Goal: Use online tool/utility: Use online tool/utility

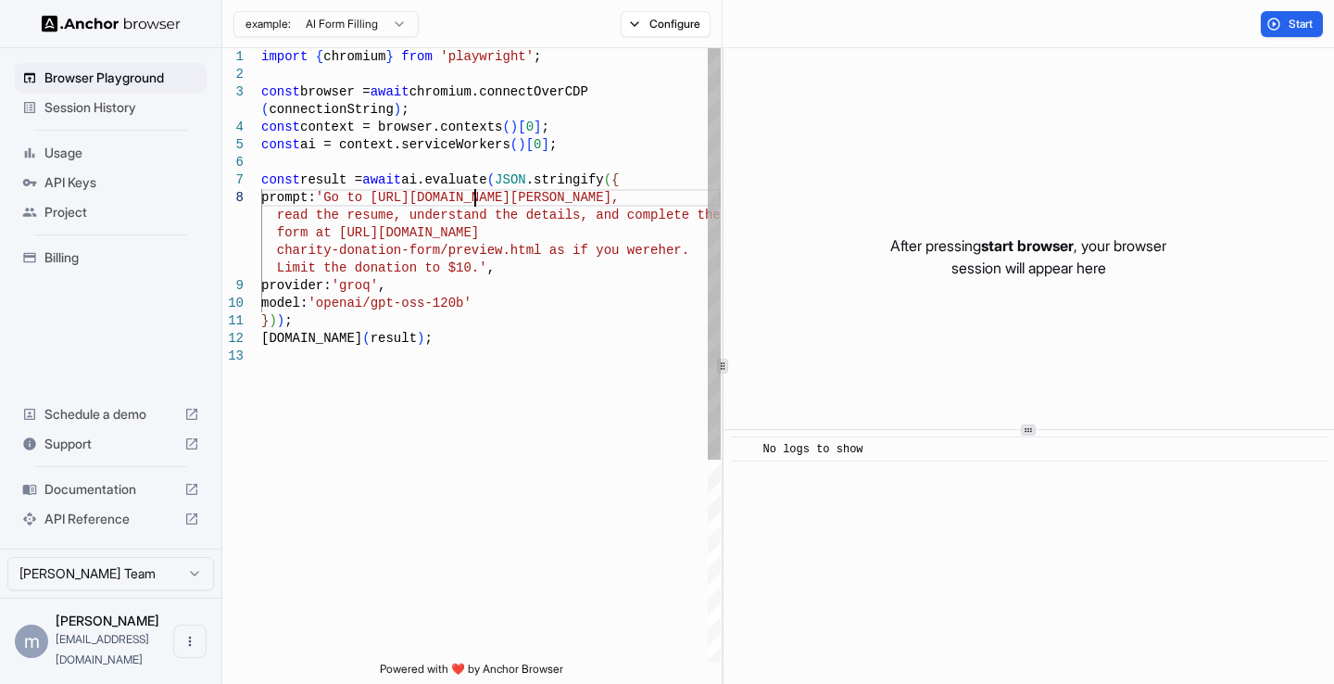
click at [472, 197] on div "const result = await ai.evaluate ( JSON .stringify ( { prompt: 'Go to [URL][DOM…" at bounding box center [491, 504] width 460 height 913
click at [472, 199] on div "const result = await ai.evaluate ( JSON .stringify ( { prompt: 'Go to [URL][DOM…" at bounding box center [491, 504] width 460 height 913
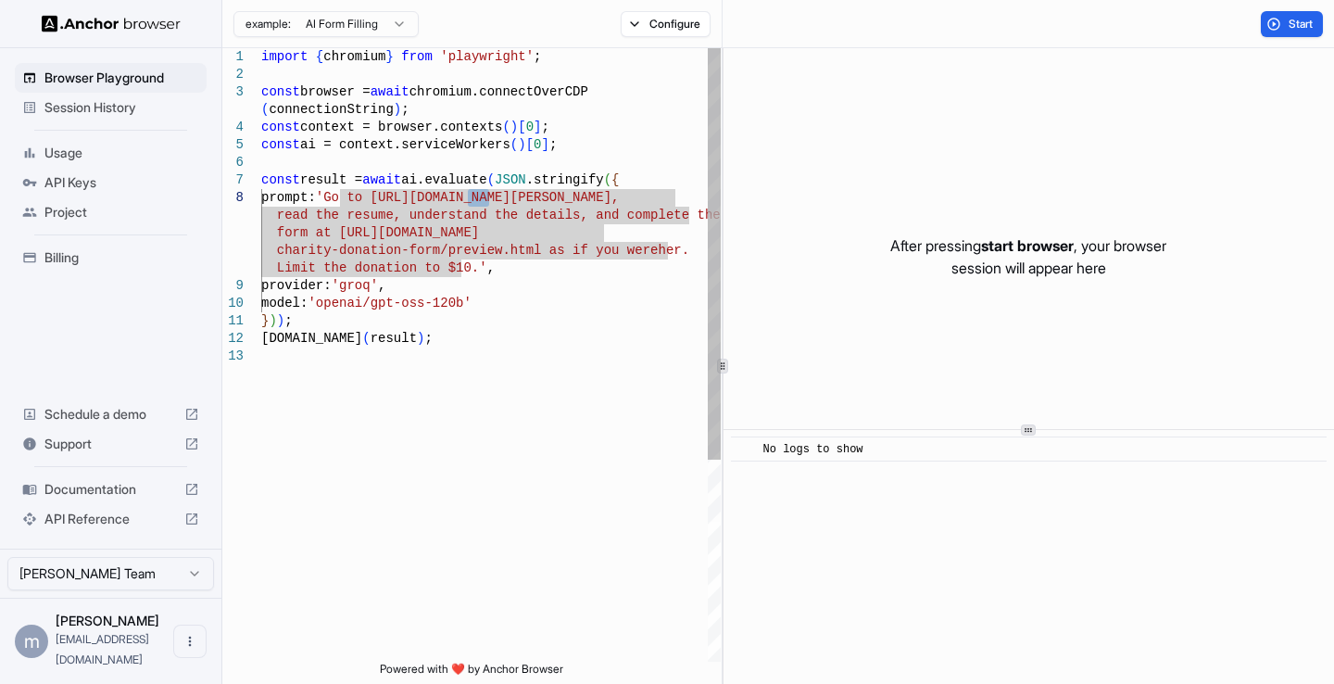
click at [480, 305] on div "const result = await ai.evaluate ( JSON .stringify ( { prompt: 'Go to [URL][DOM…" at bounding box center [491, 504] width 460 height 913
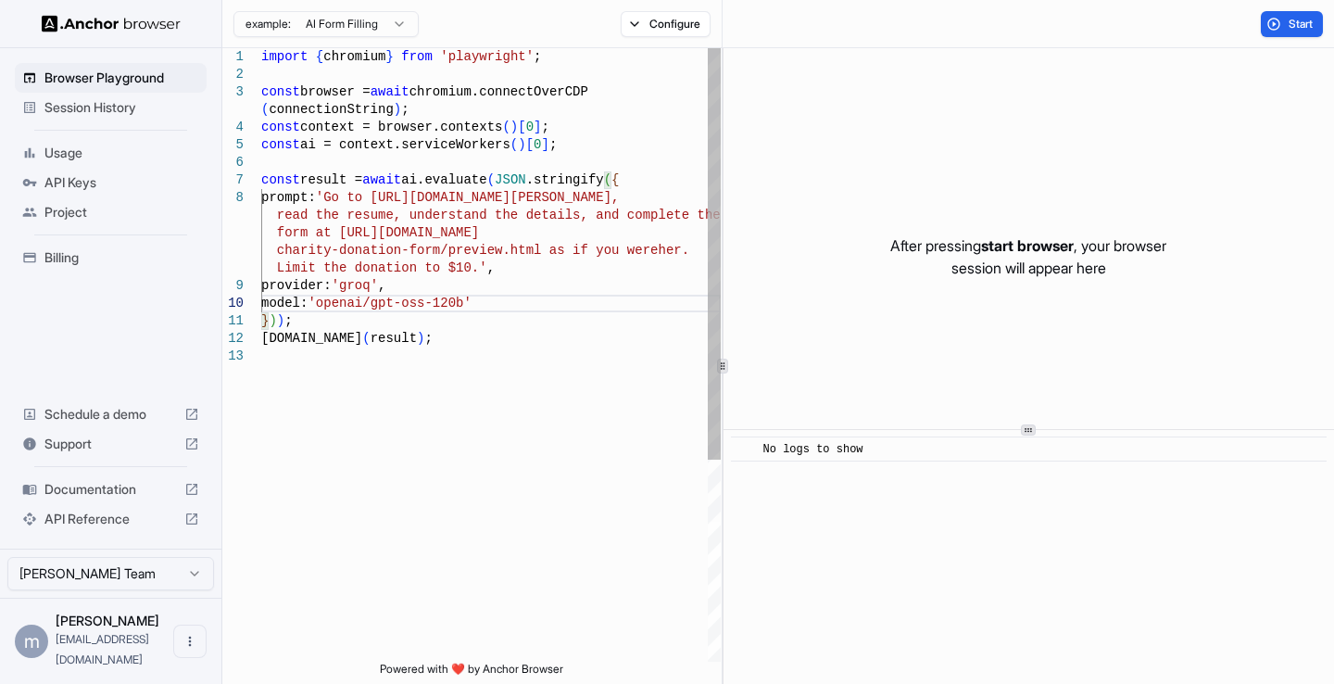
click at [391, 417] on div "const result = await ai.evaluate ( JSON .stringify ( { prompt: 'Go to [URL][DOM…" at bounding box center [491, 504] width 460 height 913
click at [1272, 26] on button "Start" at bounding box center [1292, 24] width 62 height 26
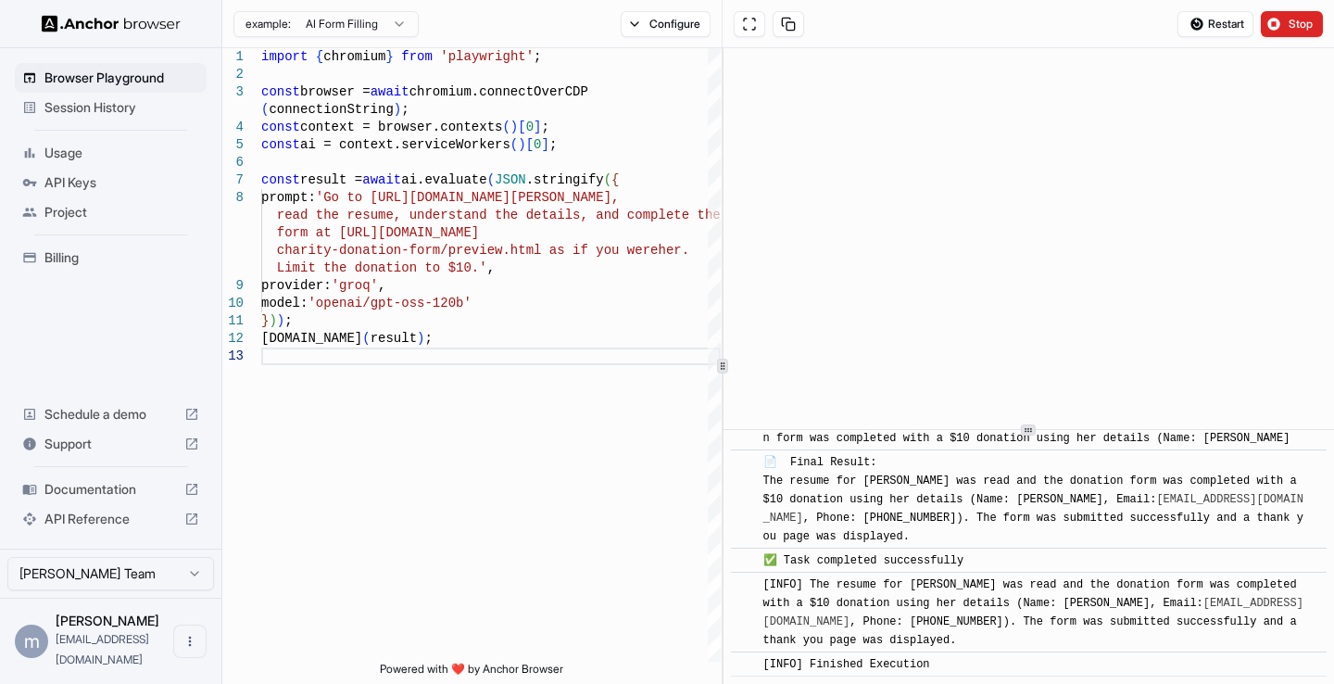
scroll to position [2180, 0]
click at [359, 72] on div "const result = await ai.evaluate ( JSON .stringify ( { prompt: 'Go to [URL][DOM…" at bounding box center [491, 504] width 460 height 913
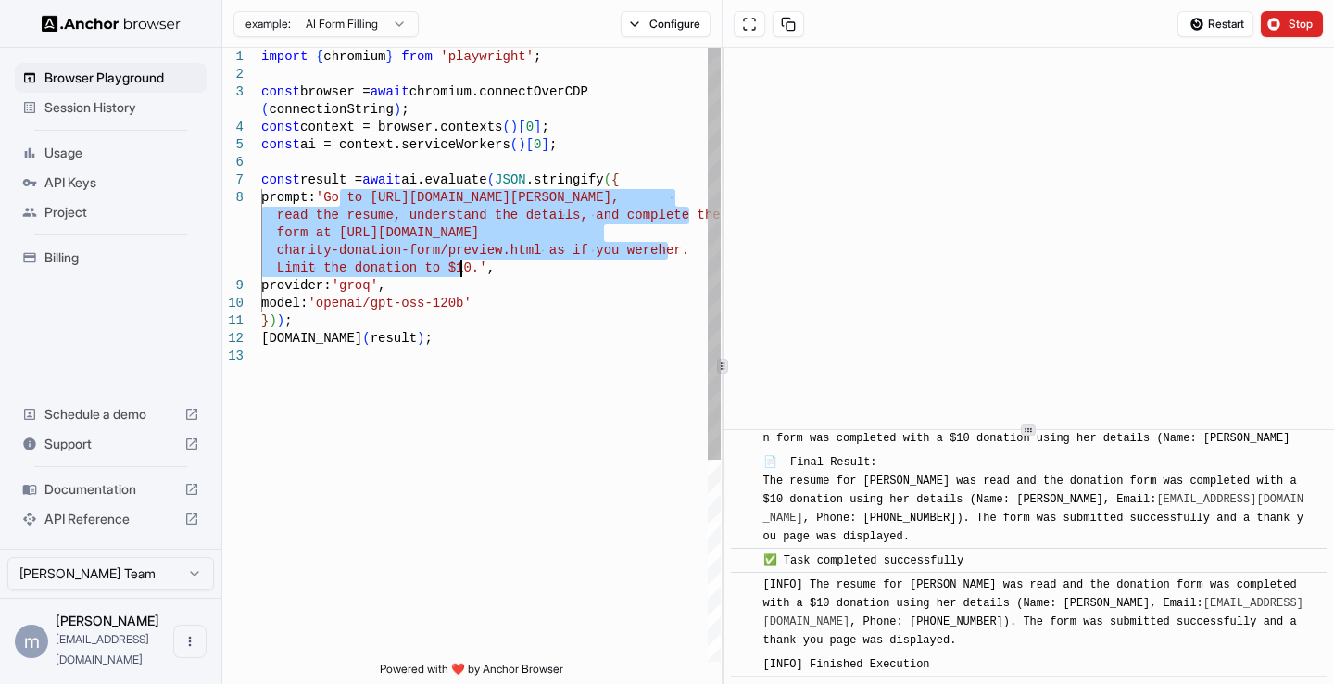
drag, startPoint x: 341, startPoint y: 195, endPoint x: 461, endPoint y: 268, distance: 140.5
click at [461, 268] on div "const result = await ai.evaluate ( JSON .stringify ( { prompt: 'Go to [URL][DOM…" at bounding box center [491, 504] width 460 height 913
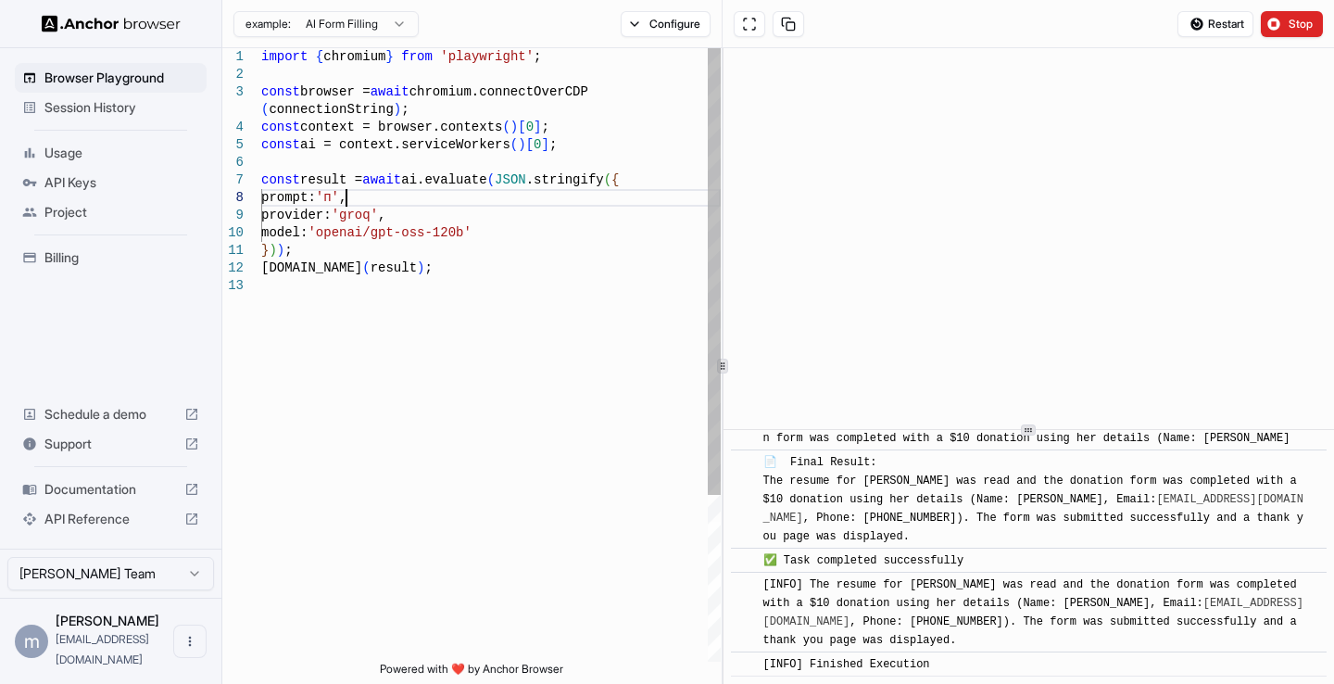
scroll to position [141, 0]
click at [473, 200] on div "const result = await ai.evaluate ( JSON .stringify ( { prompt: 'перейди на сайт…" at bounding box center [491, 469] width 460 height 842
click at [451, 200] on div "const result = await ai.evaluate ( JSON .stringify ( { prompt: 'перейди на сайт…" at bounding box center [491, 469] width 460 height 842
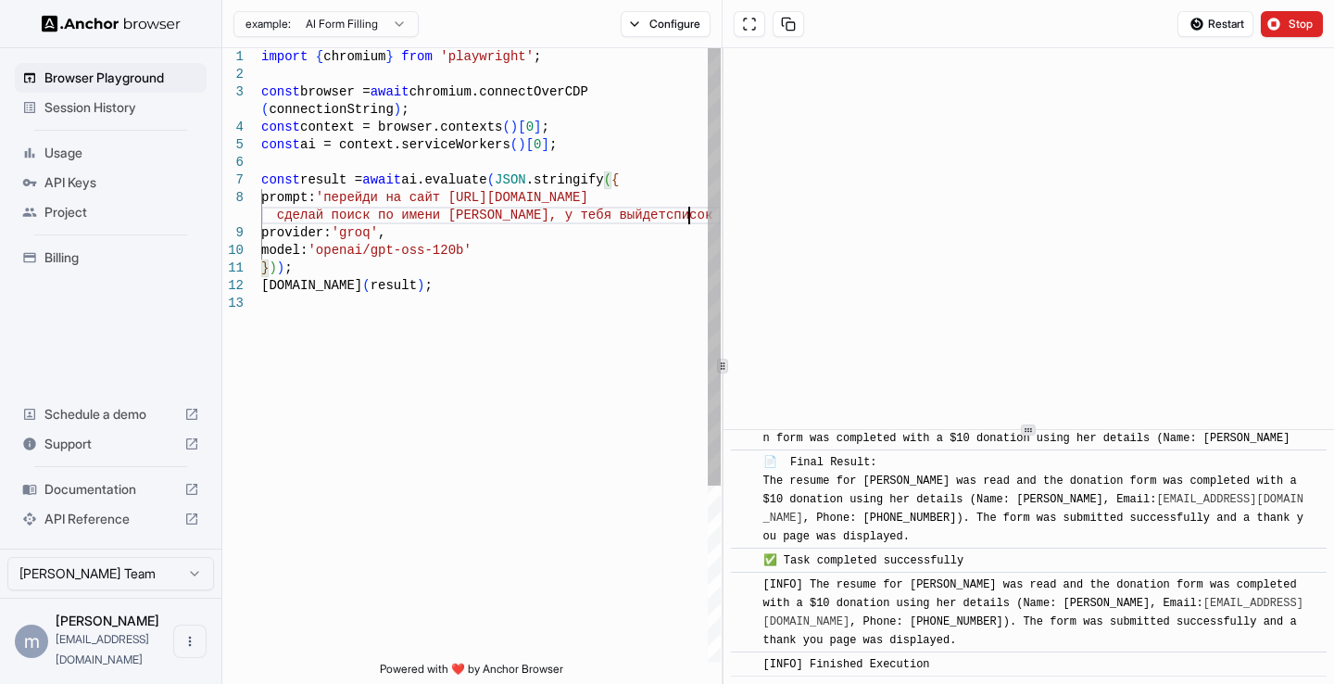
scroll to position [15, 0]
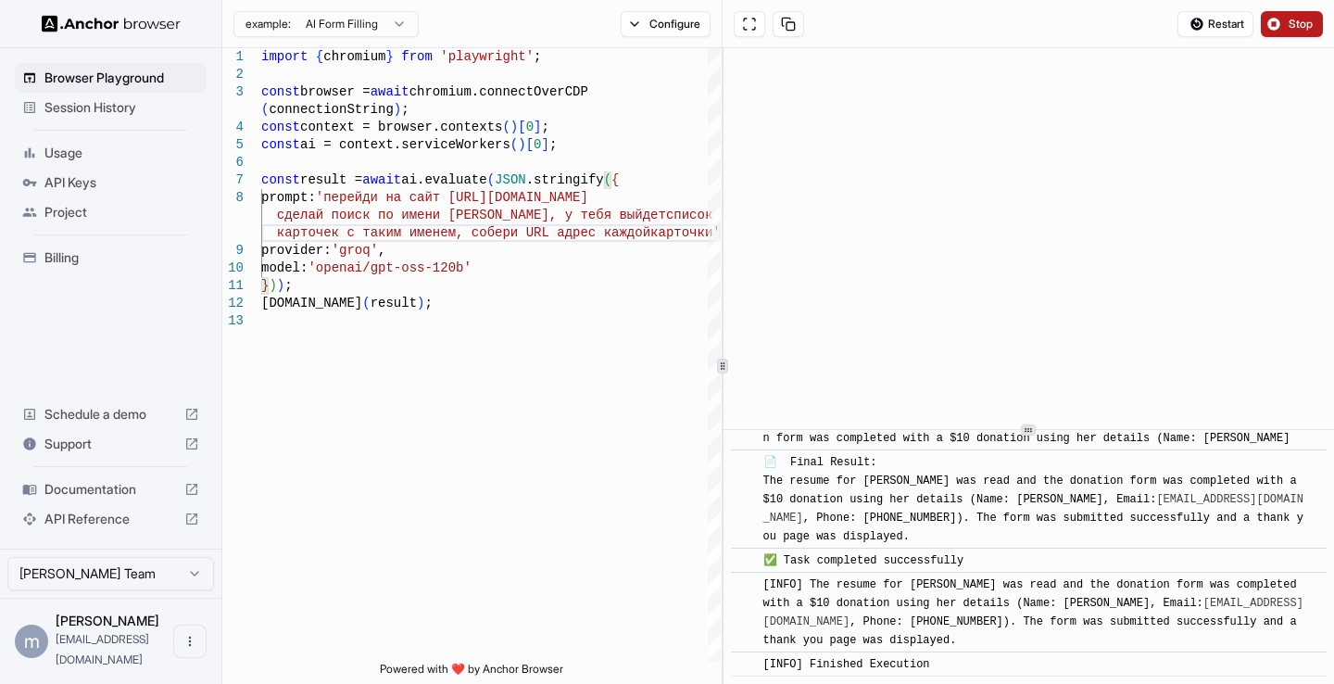
click at [1277, 17] on button "Stop" at bounding box center [1292, 24] width 62 height 26
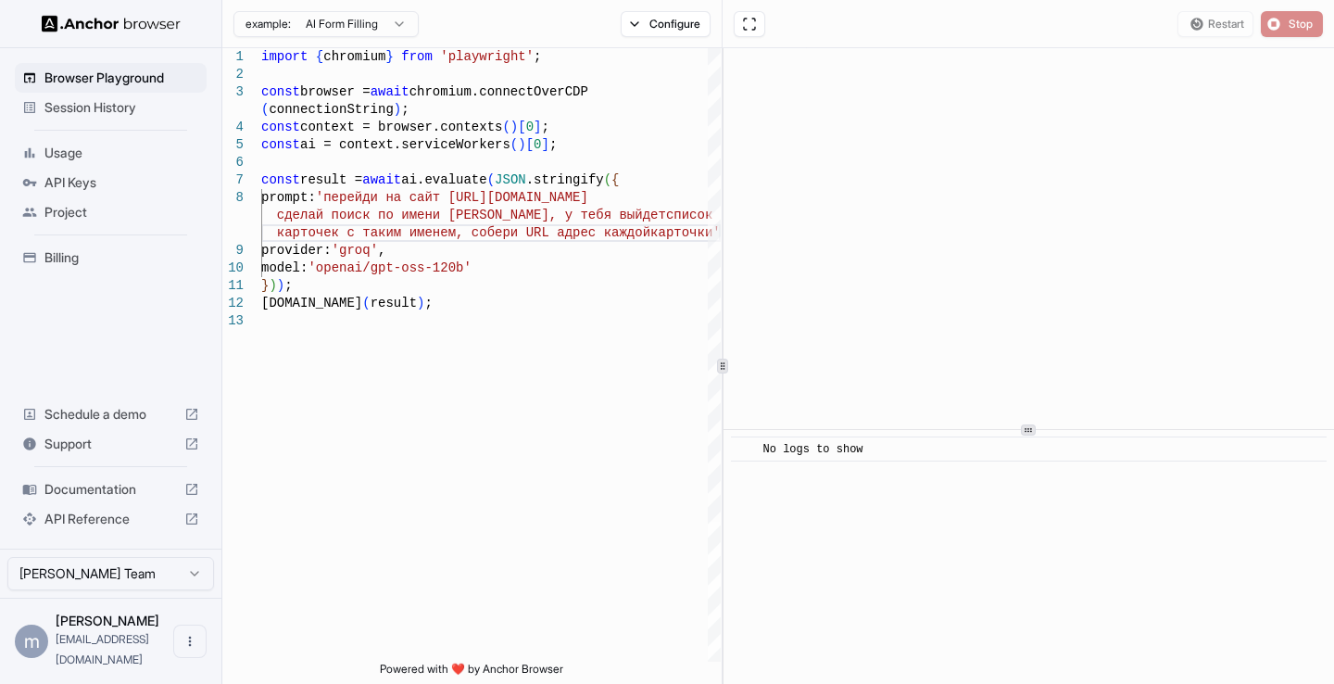
scroll to position [0, 0]
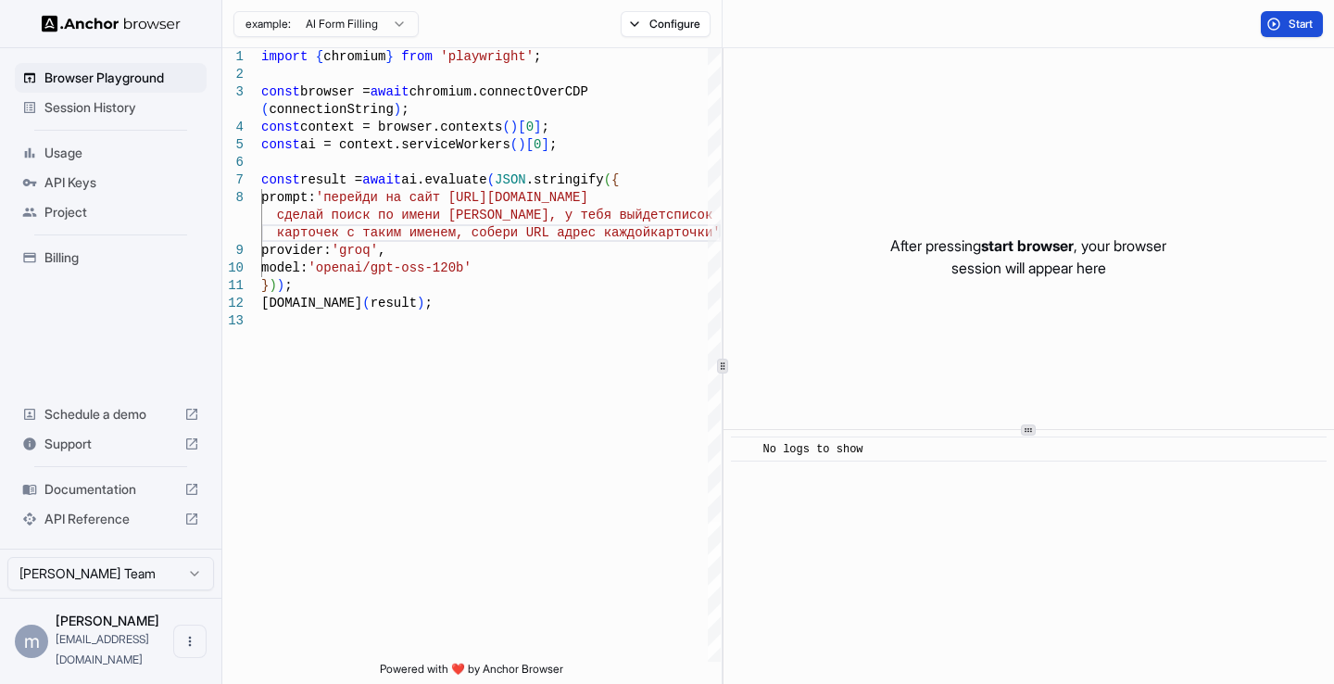
click at [1284, 26] on button "Start" at bounding box center [1292, 24] width 62 height 26
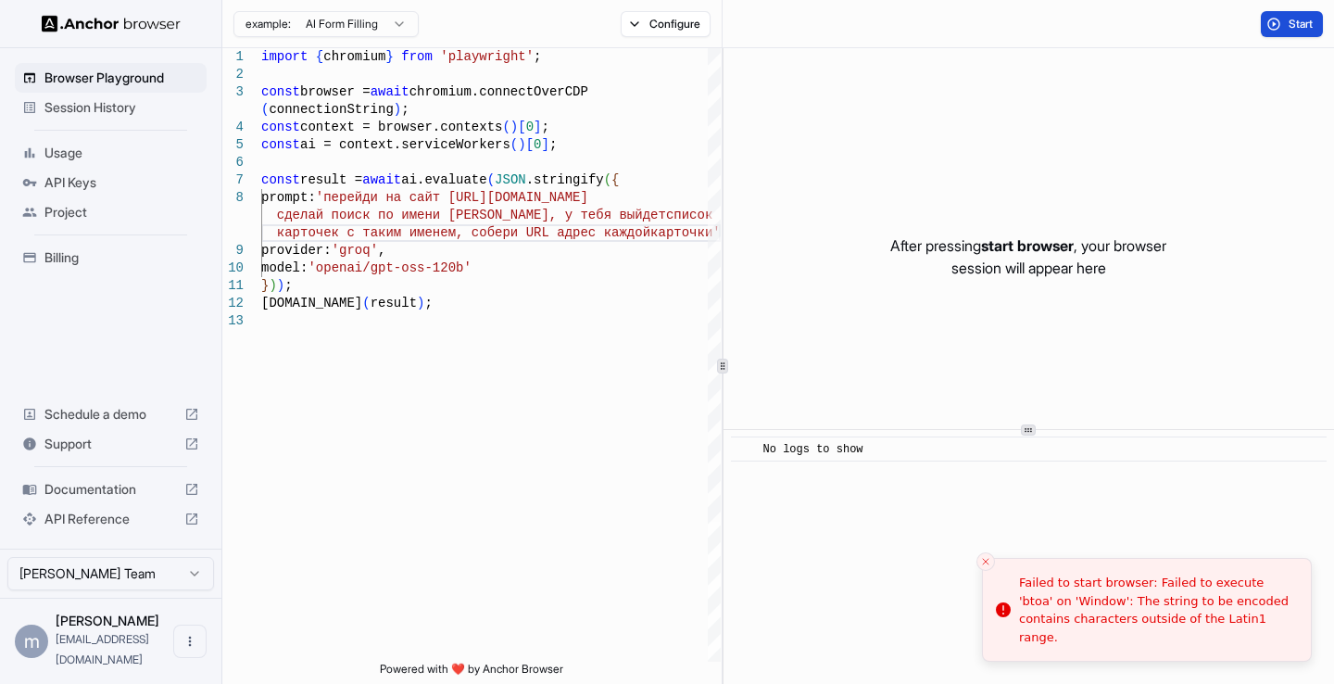
click at [1284, 26] on button "Start" at bounding box center [1292, 24] width 62 height 26
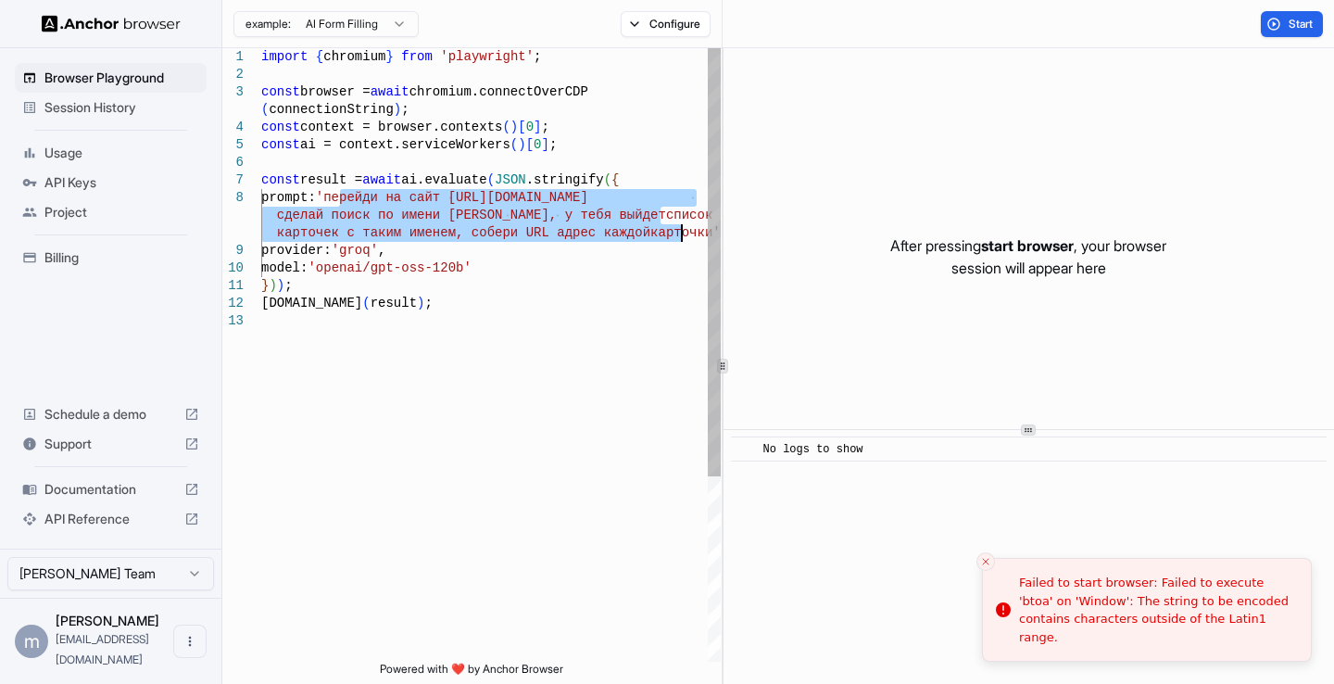
drag, startPoint x: 340, startPoint y: 202, endPoint x: 681, endPoint y: 234, distance: 342.5
click at [681, 234] on div "const result = await ai.evaluate ( JSON .stringify ( { prompt: 'перейди на сайт…" at bounding box center [491, 486] width 460 height 877
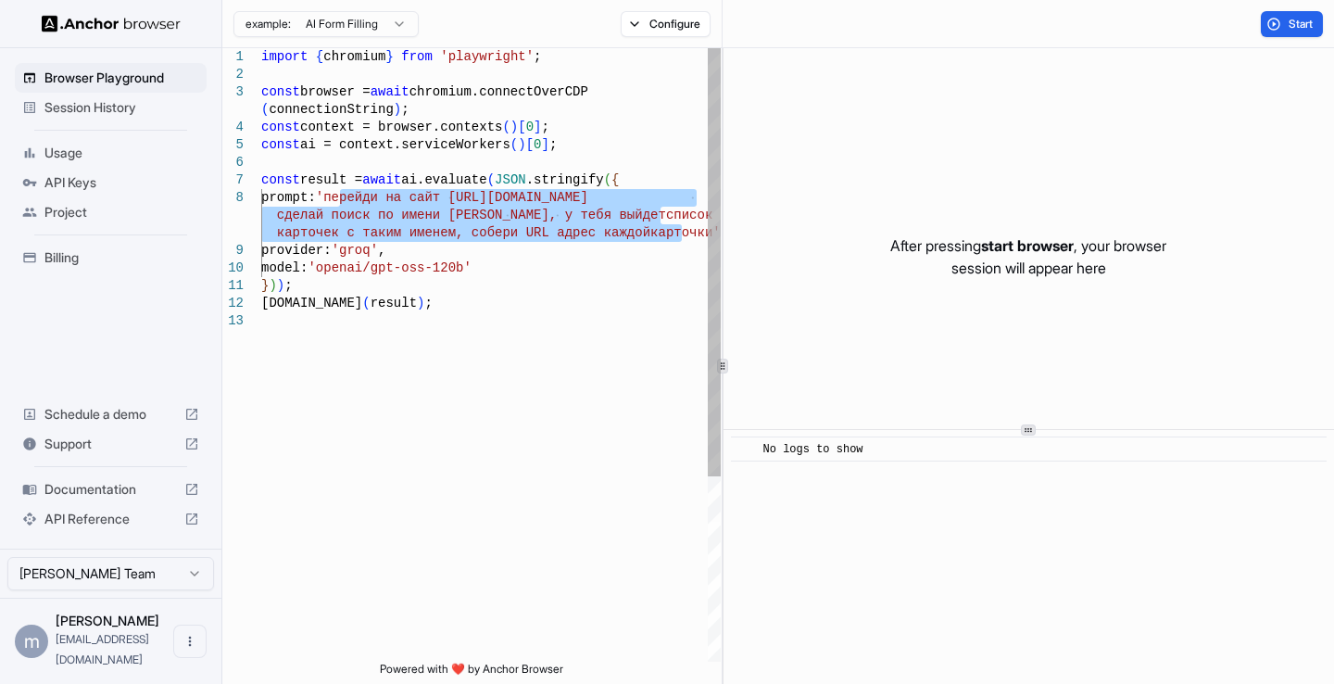
click at [432, 219] on div "const result = await ai.evaluate ( JSON .stringify ( { prompt: 'перейди на сайт…" at bounding box center [491, 486] width 460 height 877
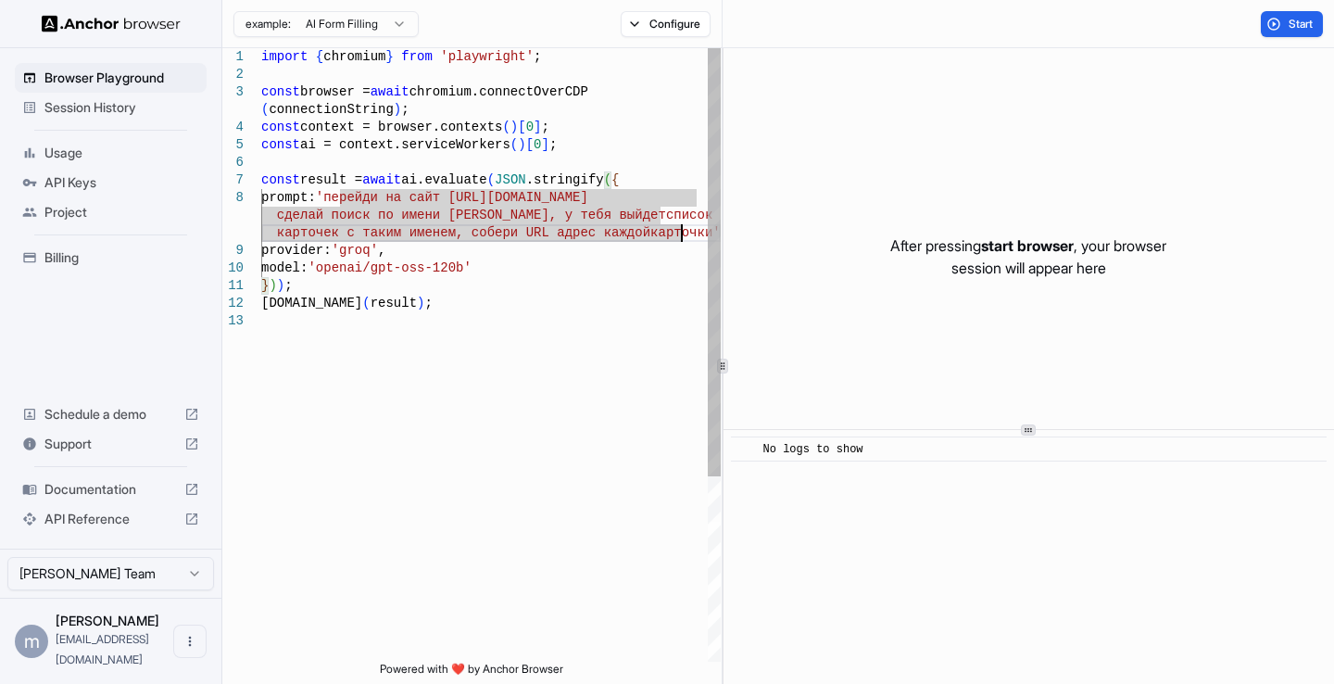
click at [678, 234] on div "const result = await ai.evaluate ( JSON .stringify ( { prompt: 'перейди на сайт…" at bounding box center [491, 486] width 460 height 877
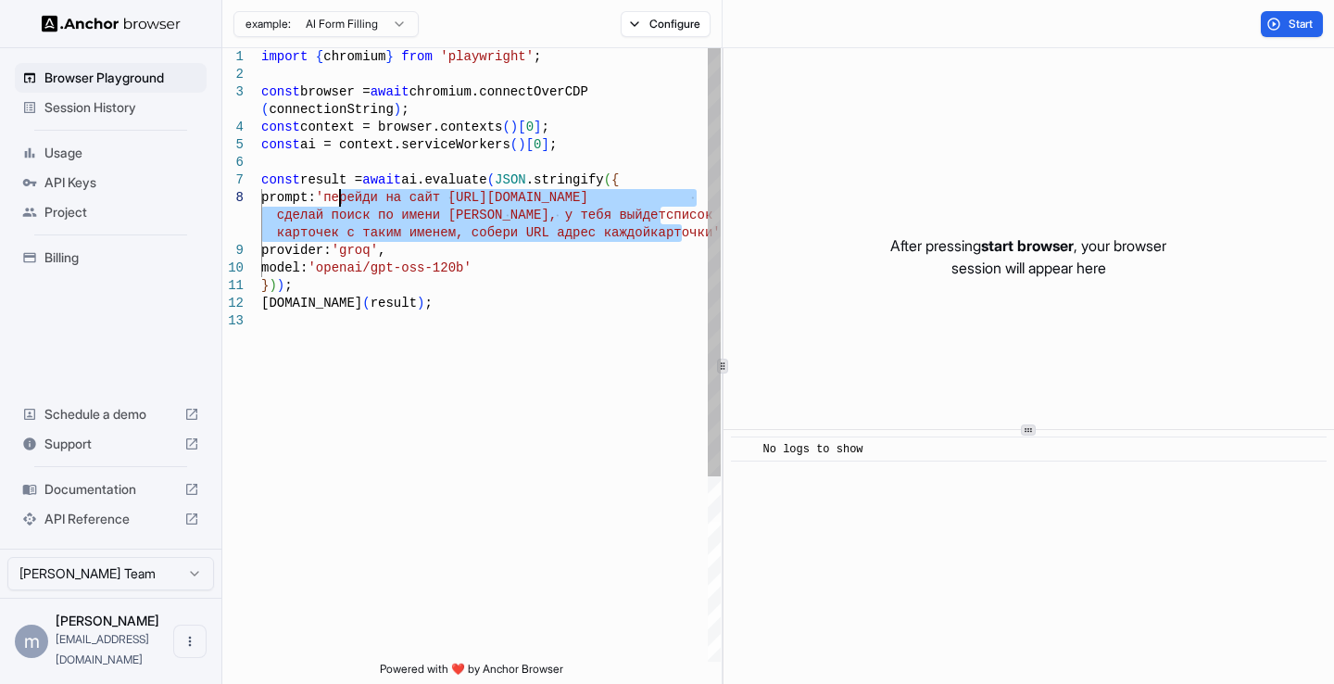
drag, startPoint x: 678, startPoint y: 234, endPoint x: 337, endPoint y: 196, distance: 343.1
click at [337, 196] on div "const result = await ai.evaluate ( JSON .stringify ( { prompt: 'перейди на сайт…" at bounding box center [491, 486] width 460 height 877
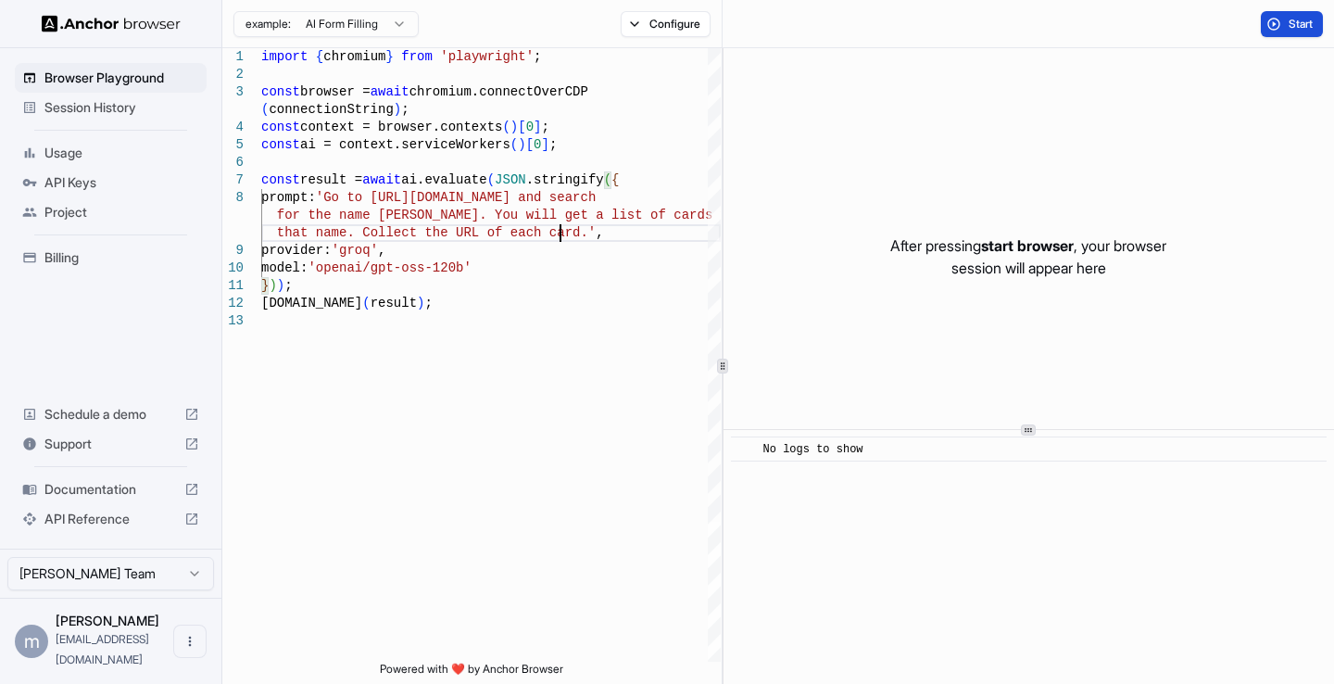
click at [1295, 24] on span "Start" at bounding box center [1302, 24] width 26 height 15
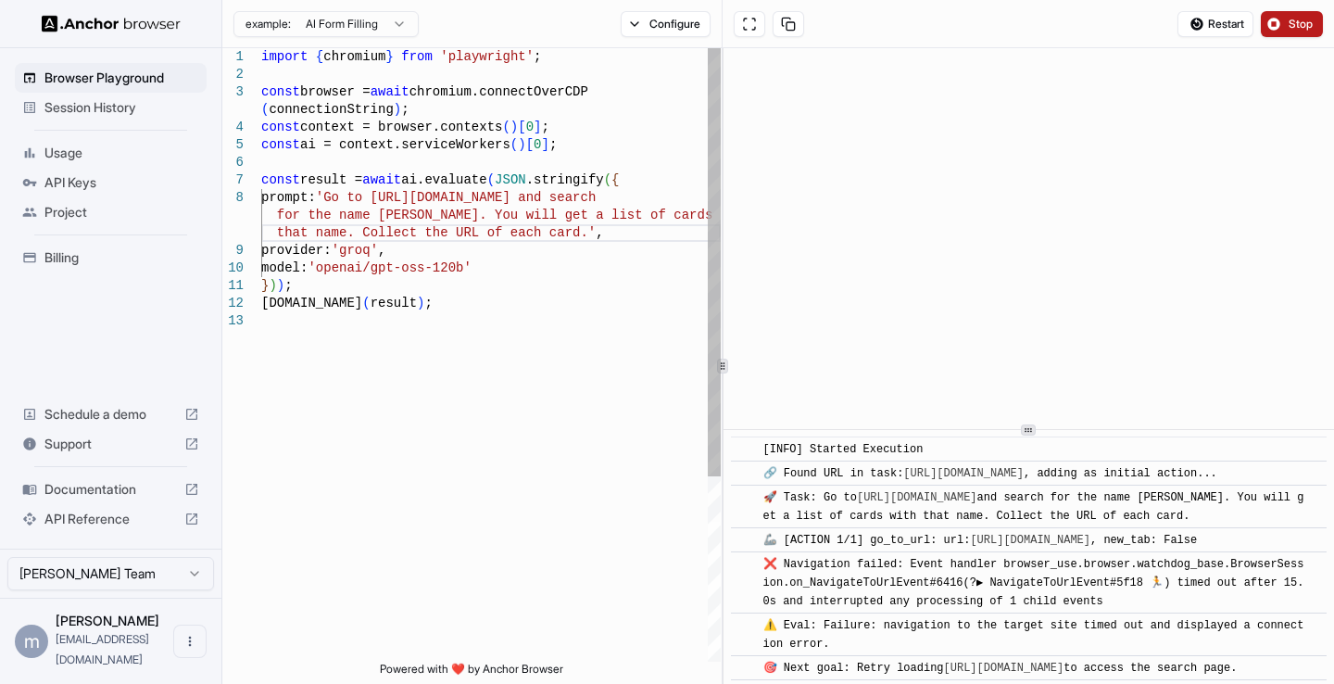
scroll to position [117, 0]
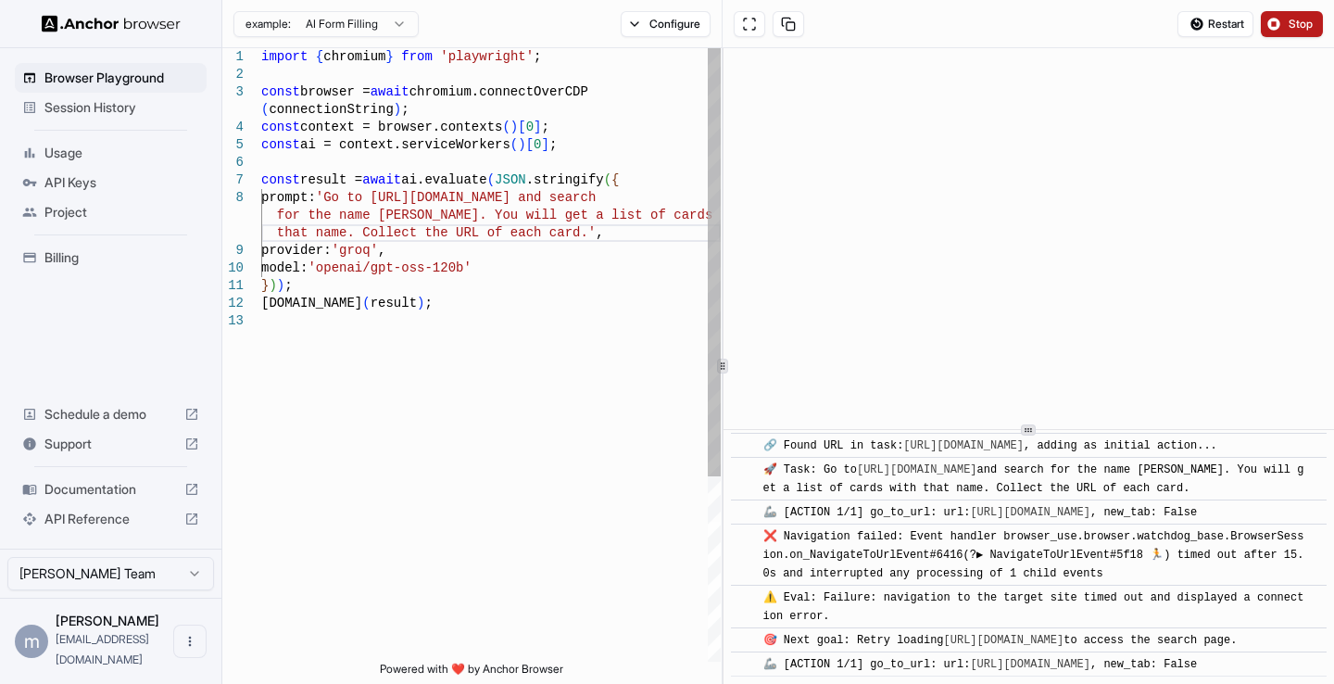
click at [552, 231] on div "const result = await ai.evaluate ( JSON .stringify ( { prompt: 'Go to [URL][DOM…" at bounding box center [491, 486] width 460 height 877
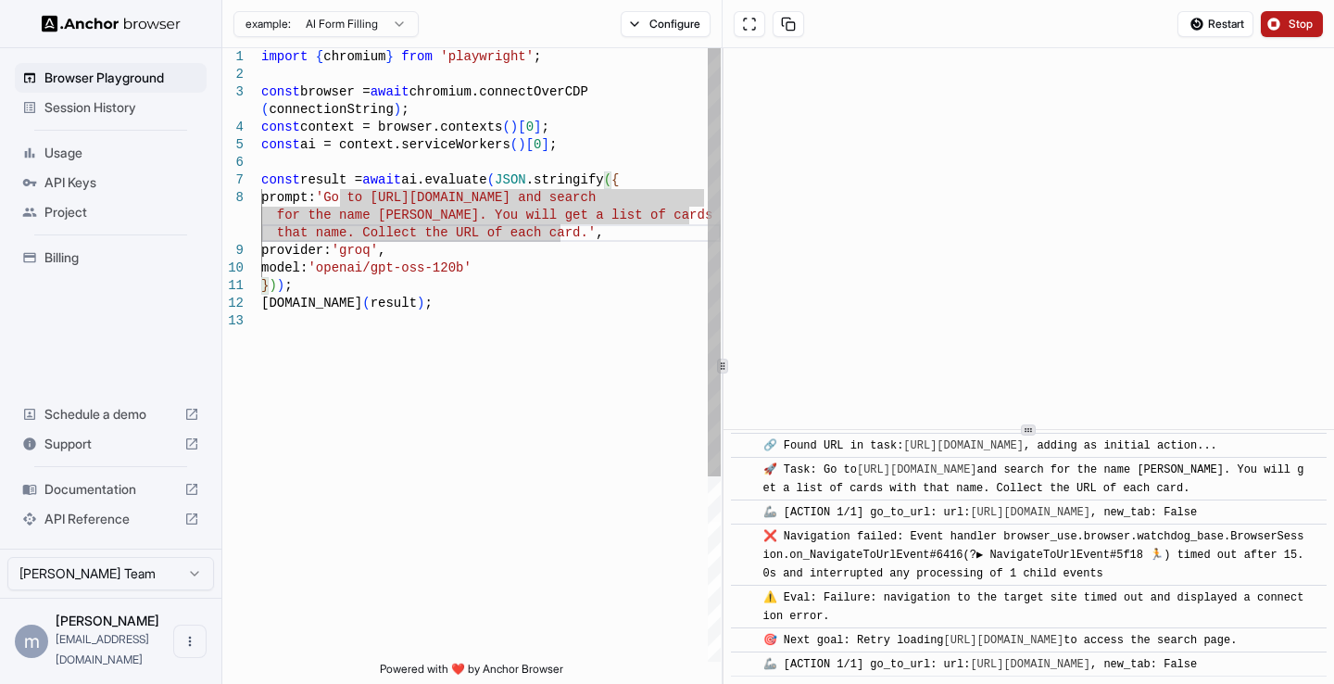
click at [556, 238] on div "const result = await ai.evaluate ( JSON .stringify ( { prompt: 'Go to [URL][DOM…" at bounding box center [491, 486] width 460 height 877
click at [371, 199] on div "const result = await ai.evaluate ( JSON .stringify ( { prompt: 'Go to [URL][DOM…" at bounding box center [491, 486] width 460 height 877
click at [374, 197] on div "const result = await ai.evaluate ( JSON .stringify ( { prompt: 'Go to [URL][DOM…" at bounding box center [491, 486] width 460 height 877
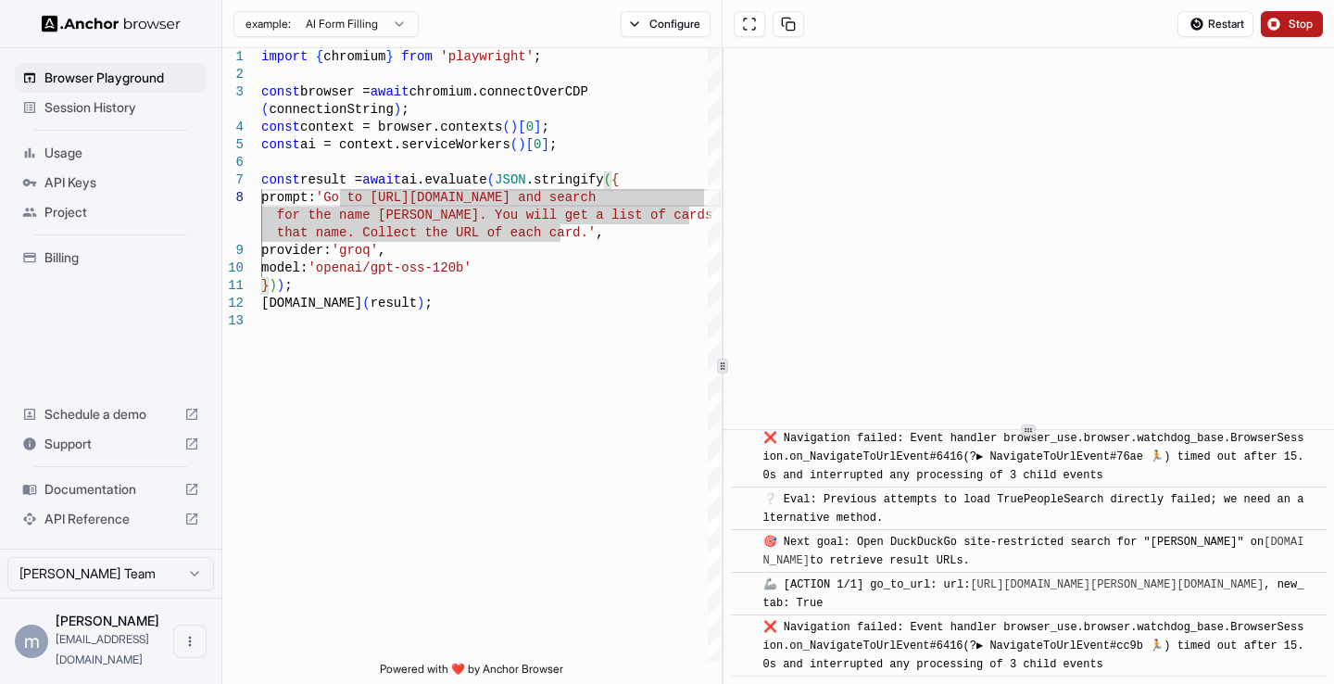
scroll to position [1023, 0]
drag, startPoint x: 387, startPoint y: 261, endPoint x: 407, endPoint y: 255, distance: 20.5
click at [387, 260] on div "const result = await ai.evaluate ( JSON .stringify ( { prompt: 'Go to [URL][DOM…" at bounding box center [491, 486] width 460 height 877
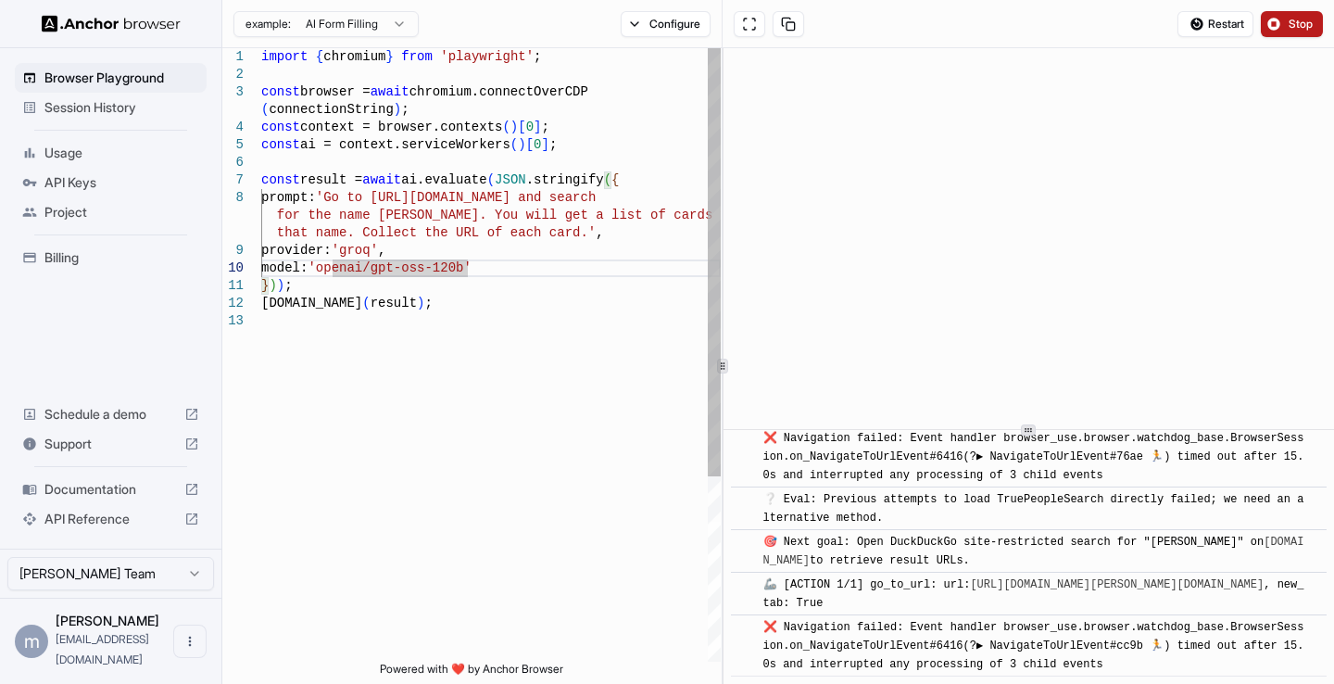
scroll to position [1149, 0]
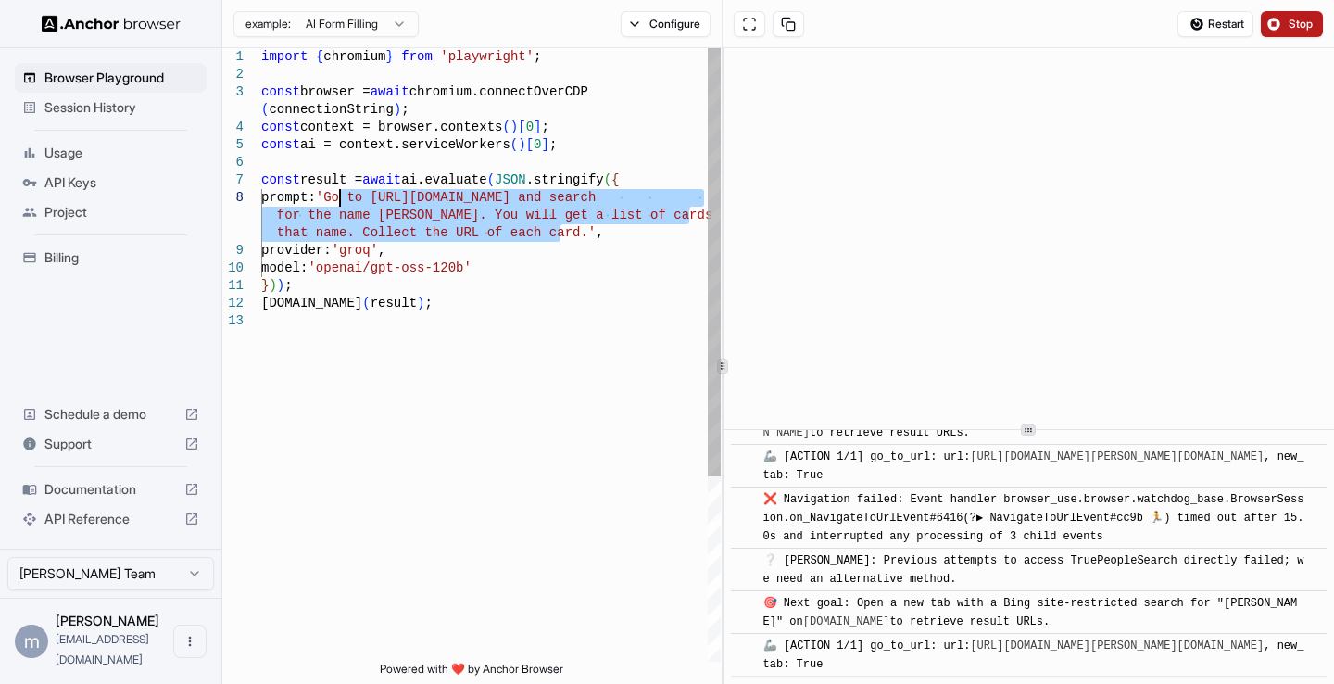
drag, startPoint x: 560, startPoint y: 230, endPoint x: 344, endPoint y: 200, distance: 217.9
click at [343, 201] on div "const result = await ai.evaluate ( JSON .stringify ( { prompt: 'Go to [URL][DOM…" at bounding box center [491, 486] width 460 height 877
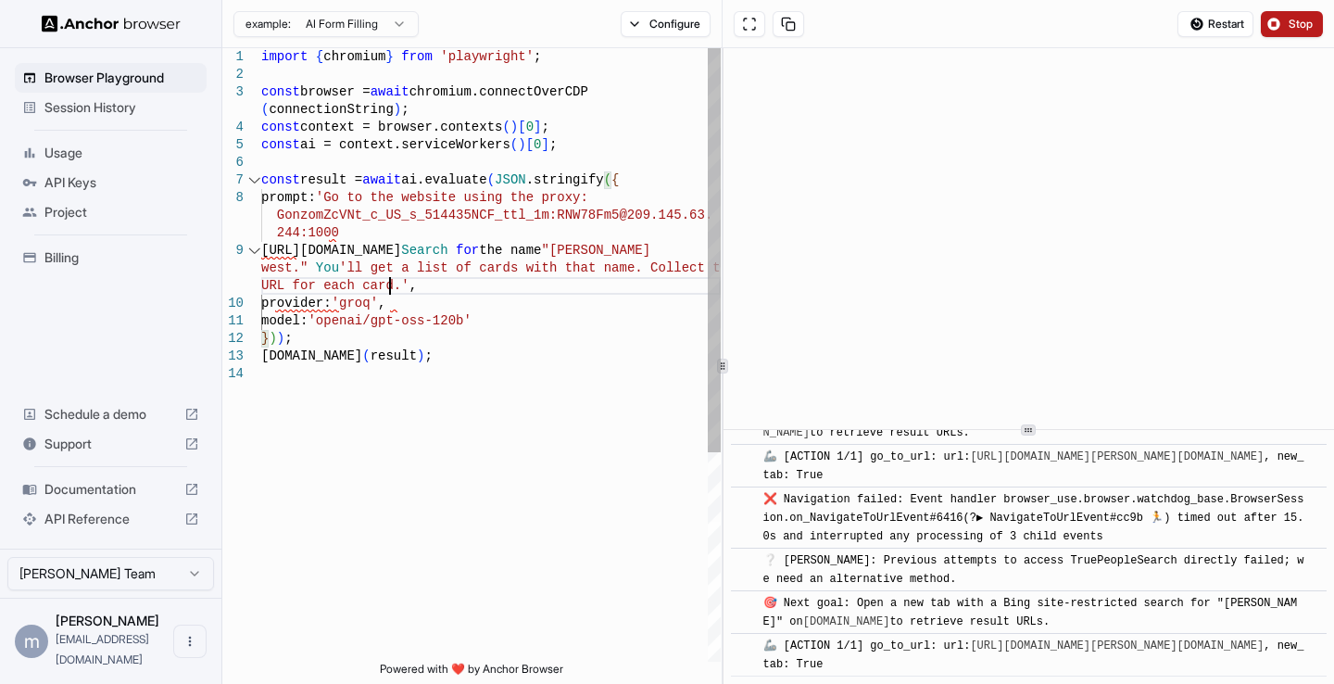
click at [259, 252] on div at bounding box center [255, 251] width 18 height 18
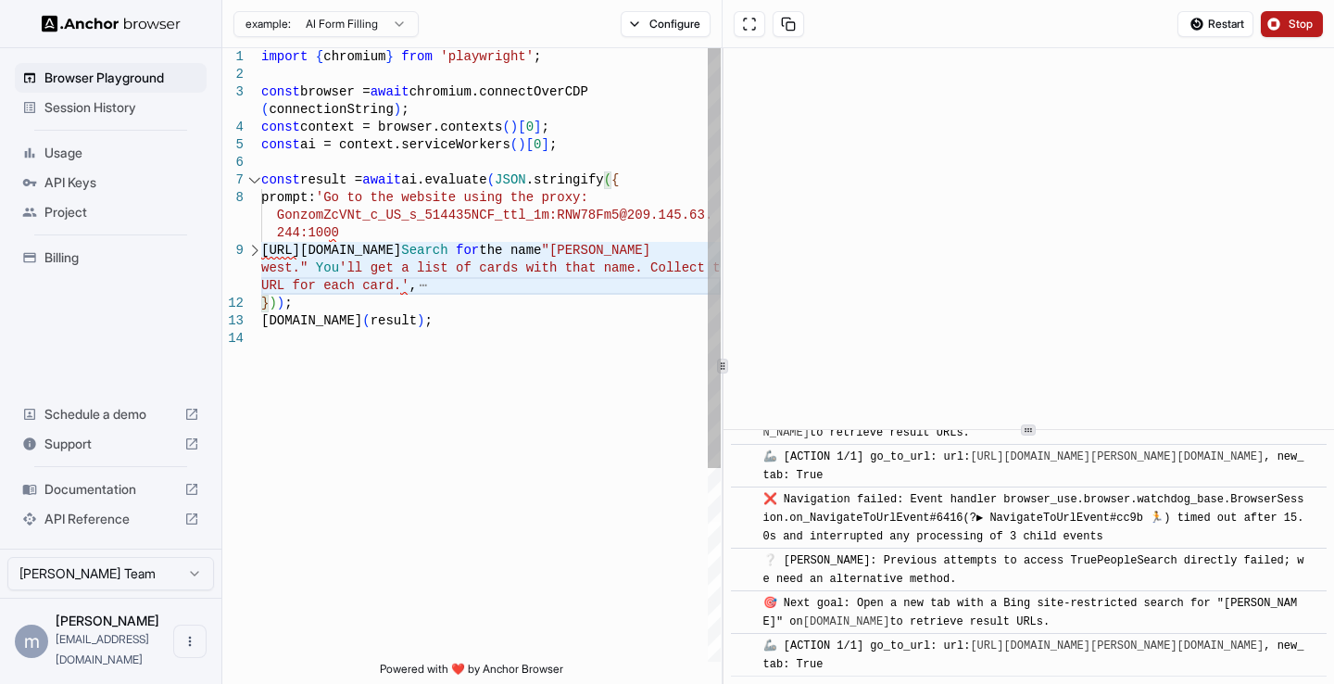
click at [258, 249] on div at bounding box center [255, 251] width 18 height 18
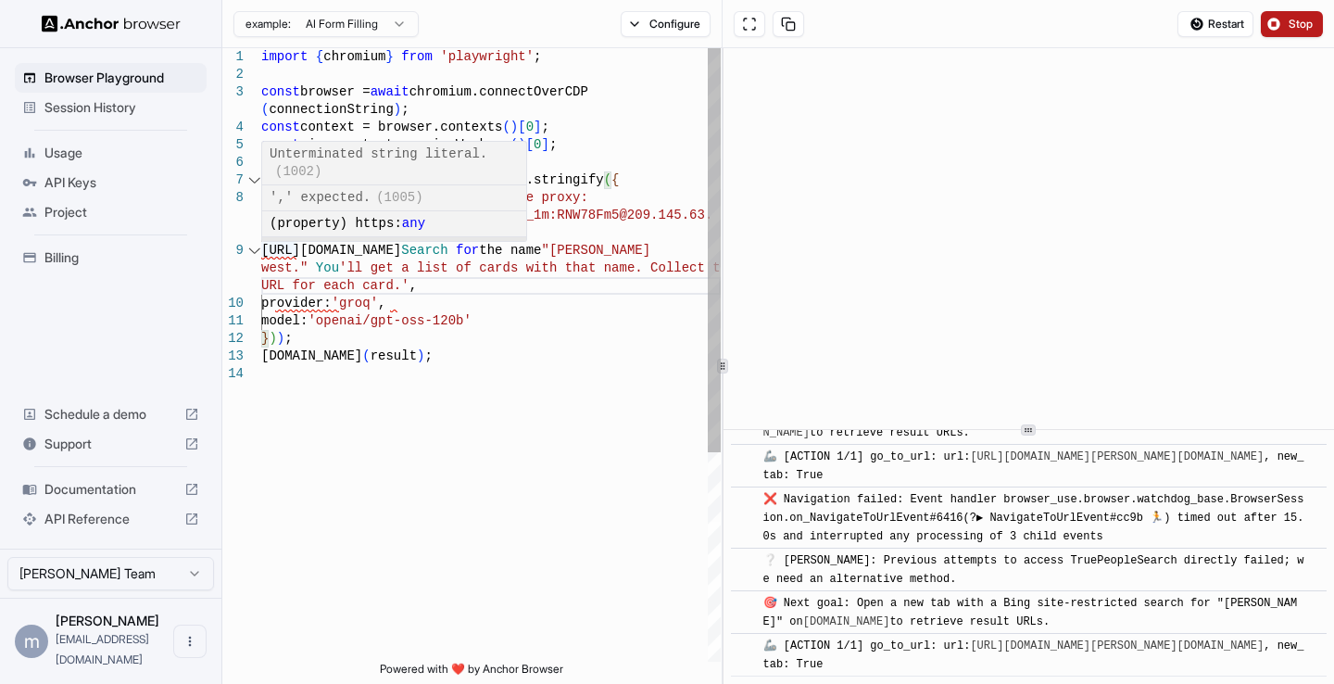
scroll to position [1210, 0]
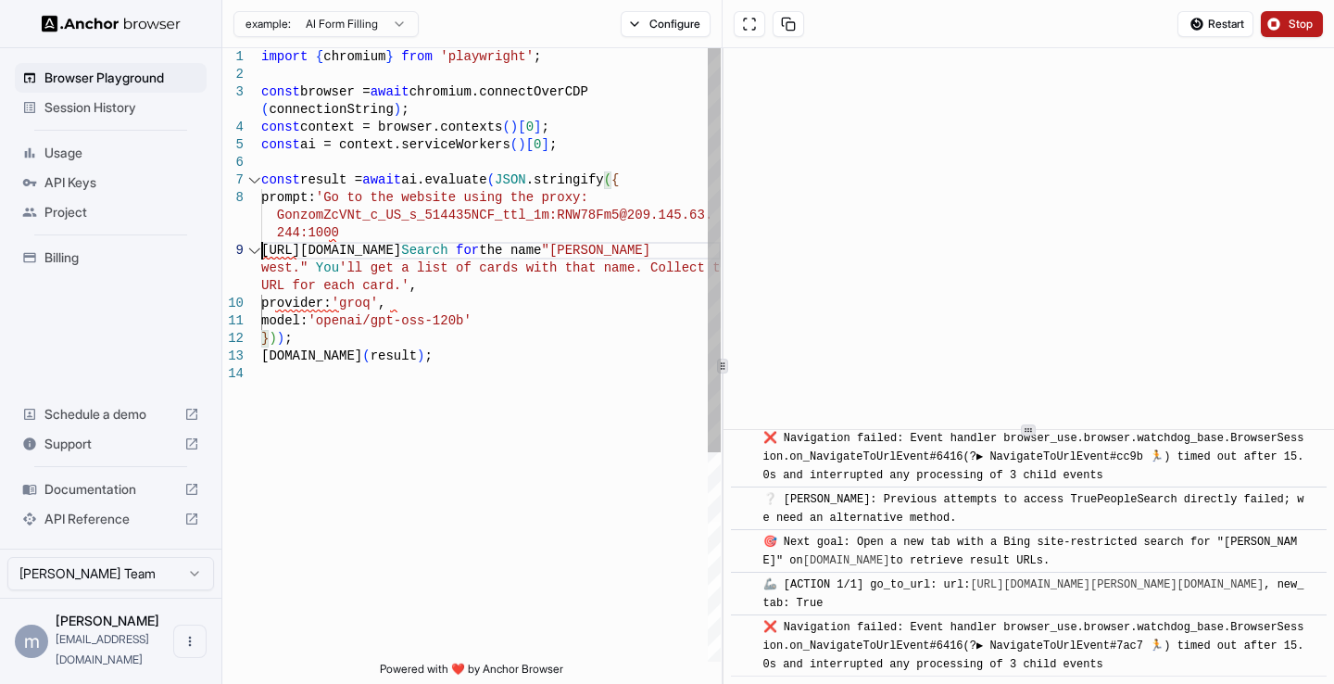
click at [264, 247] on div "import { chromium } from 'playwright' ; const browser = await chromium.connectO…" at bounding box center [491, 513] width 460 height 930
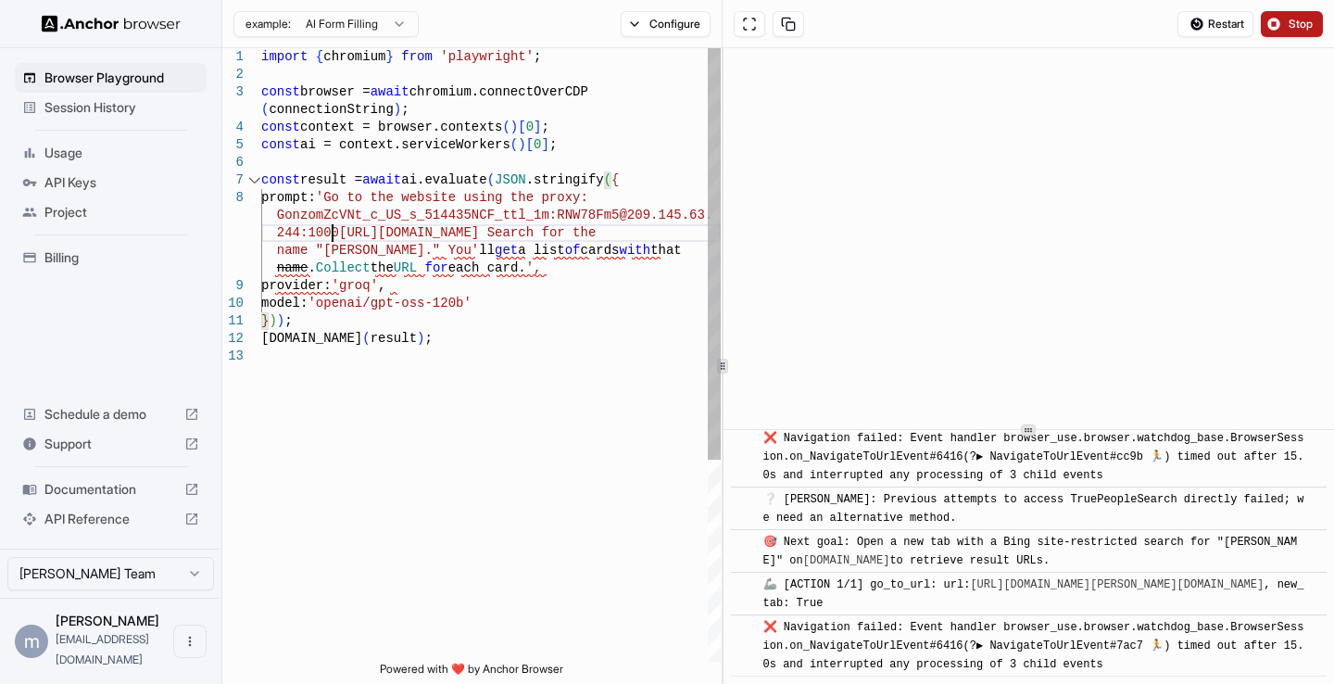
type textarea "**********"
click at [411, 285] on div "import { chromium } from 'playwright' ; const browser = await chromium.connectO…" at bounding box center [491, 504] width 460 height 913
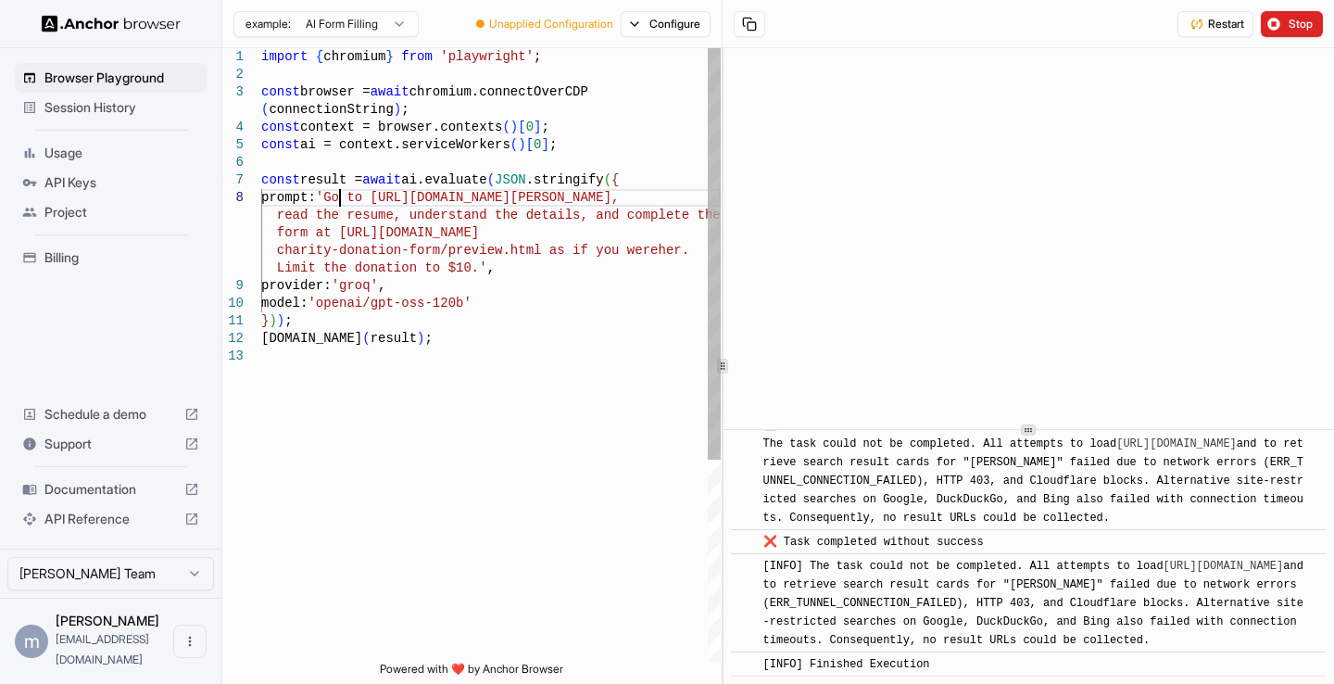
scroll to position [0, 0]
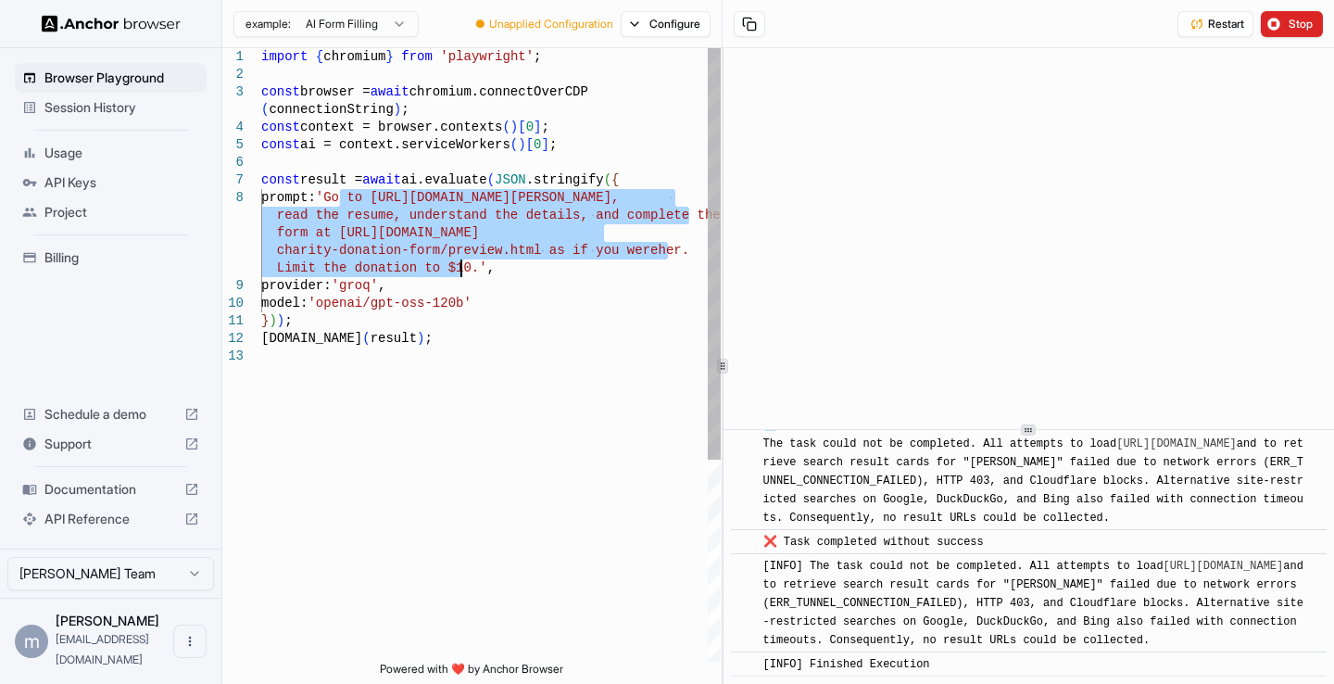
drag, startPoint x: 342, startPoint y: 198, endPoint x: 460, endPoint y: 264, distance: 135.6
click at [460, 264] on div "import { chromium } from 'playwright' ; const browser = await chromium.connectO…" at bounding box center [491, 504] width 460 height 913
type textarea "**********"
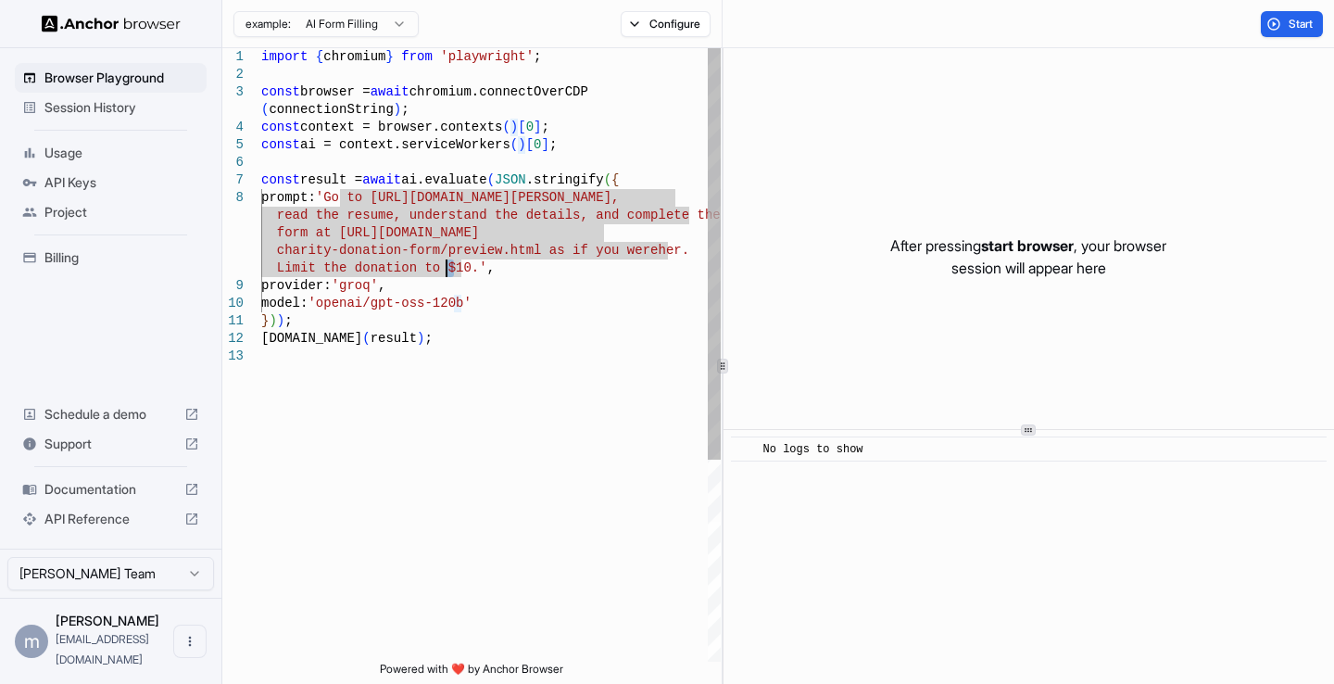
click at [449, 267] on div "import { chromium } from 'playwright' ; const browser = await chromium.connectO…" at bounding box center [491, 504] width 460 height 913
click at [460, 263] on div "import { chromium } from 'playwright' ; const browser = await chromium.connectO…" at bounding box center [491, 504] width 460 height 913
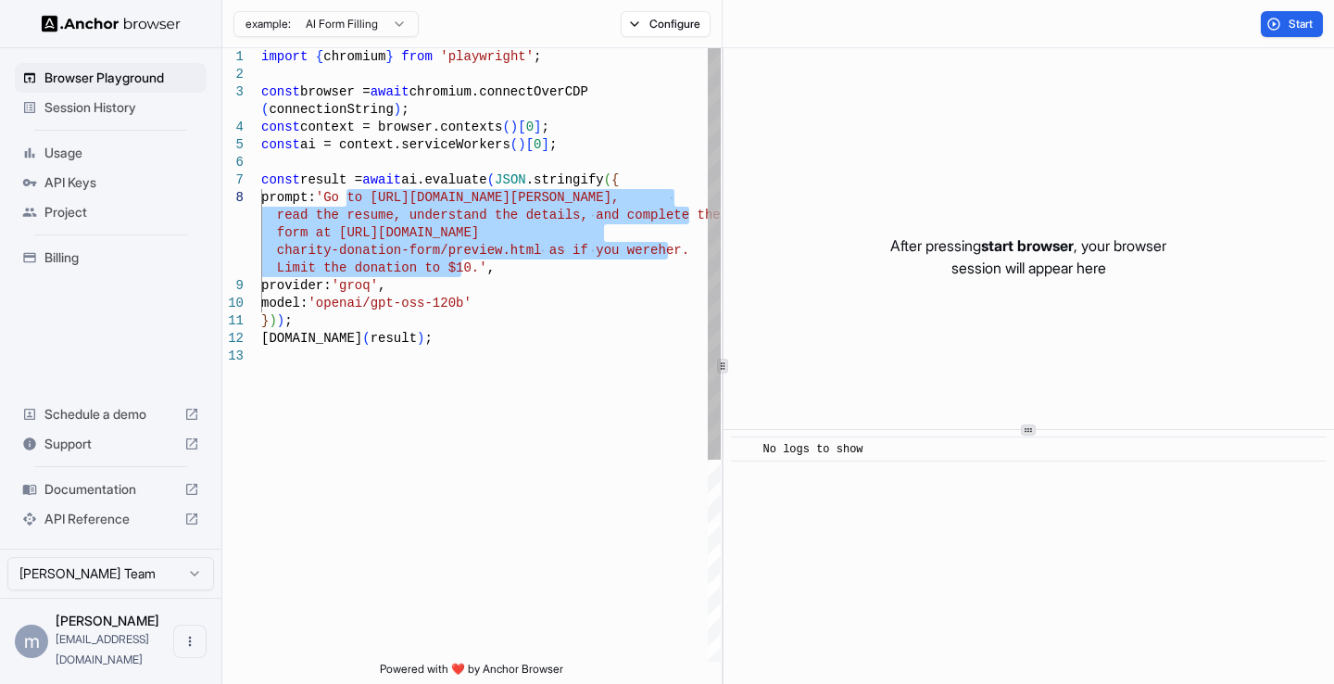
drag, startPoint x: 460, startPoint y: 267, endPoint x: 344, endPoint y: 197, distance: 135.1
click at [344, 197] on div "import { chromium } from 'playwright' ; const browser = await chromium.connectO…" at bounding box center [491, 504] width 460 height 913
drag, startPoint x: 341, startPoint y: 195, endPoint x: 460, endPoint y: 268, distance: 139.4
click at [460, 268] on div "import { chromium } from 'playwright' ; const browser = await chromium.connectO…" at bounding box center [491, 504] width 460 height 913
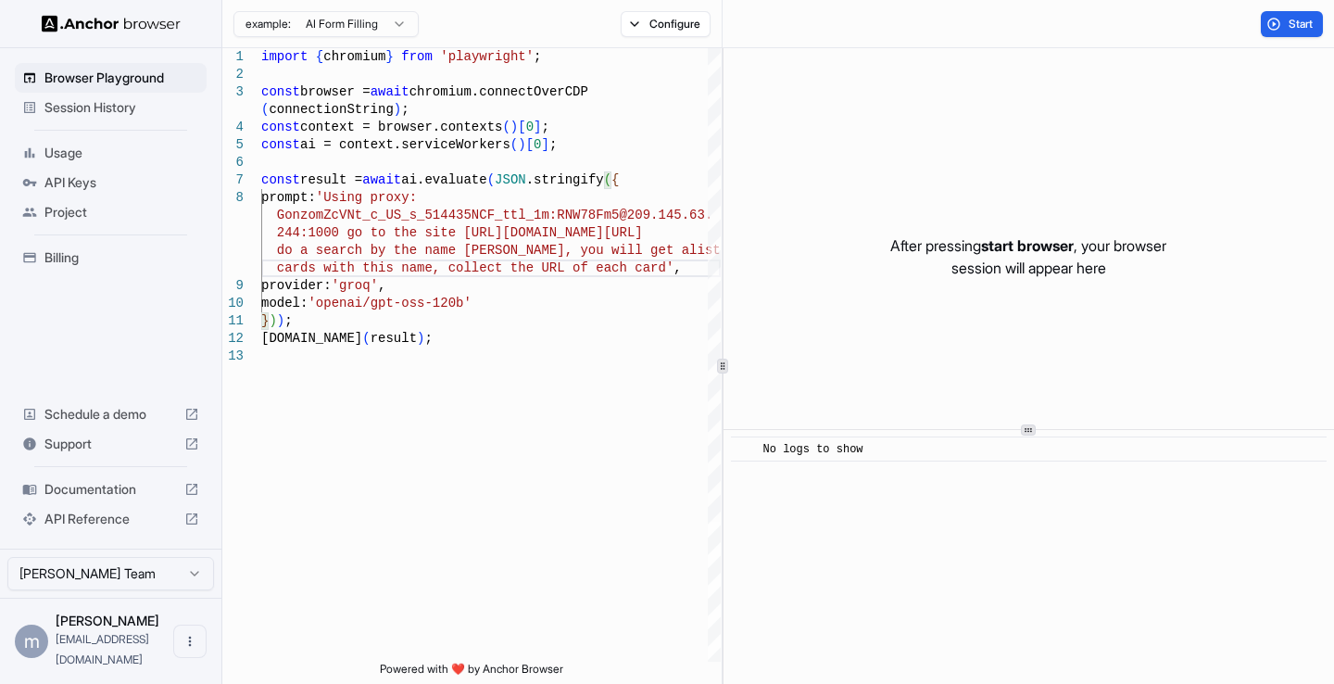
click at [1306, 27] on span "Start" at bounding box center [1302, 24] width 26 height 15
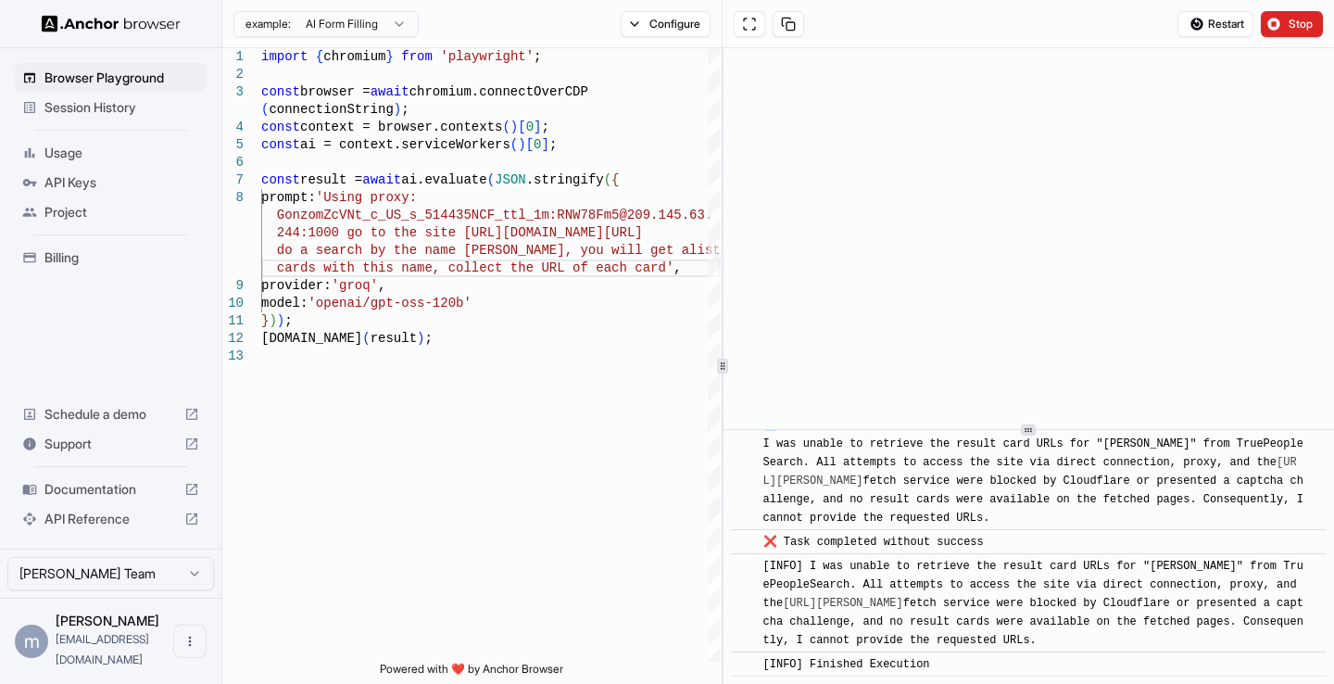
scroll to position [1905, 0]
click at [433, 275] on div "import { chromium } from 'playwright' ; const browser = await chromium.connectO…" at bounding box center [491, 504] width 460 height 913
click at [636, 265] on div "import { chromium } from 'playwright' ; const browser = await chromium.connectO…" at bounding box center [491, 504] width 460 height 913
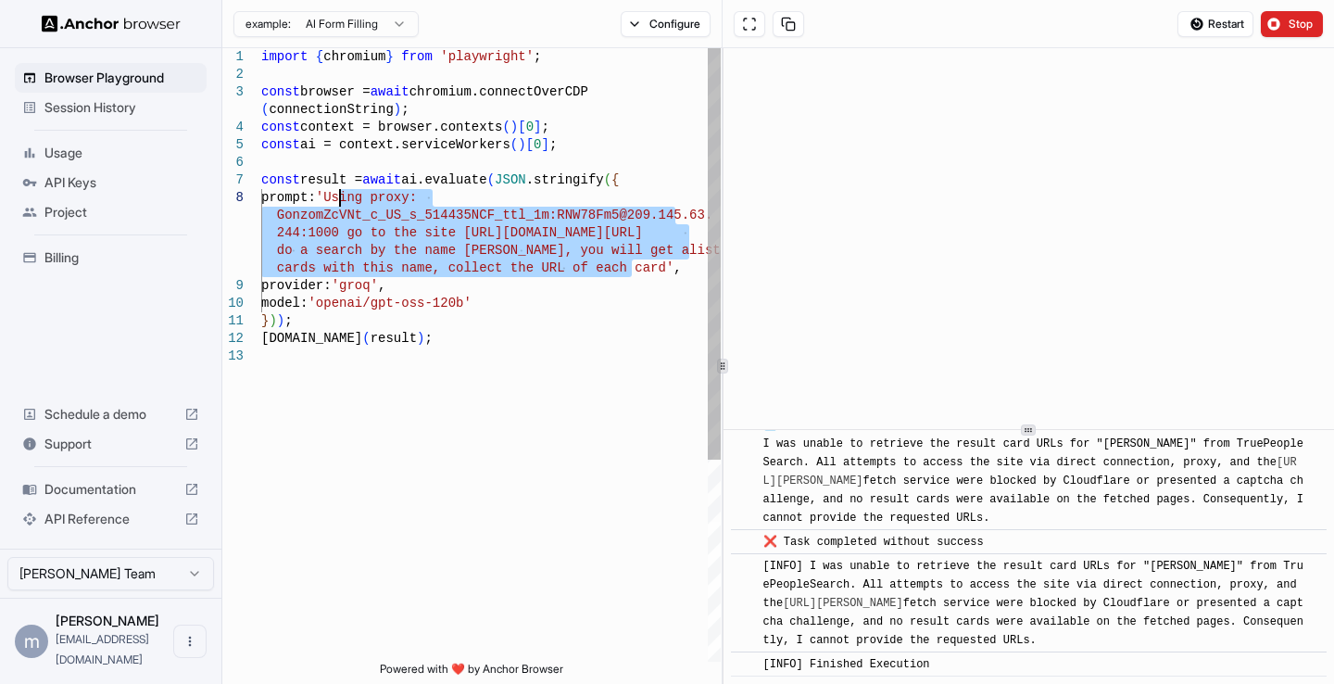
drag, startPoint x: 633, startPoint y: 268, endPoint x: 341, endPoint y: 197, distance: 300.2
click at [341, 197] on div "import { chromium } from 'playwright' ; const browser = await chromium.connectO…" at bounding box center [491, 504] width 460 height 913
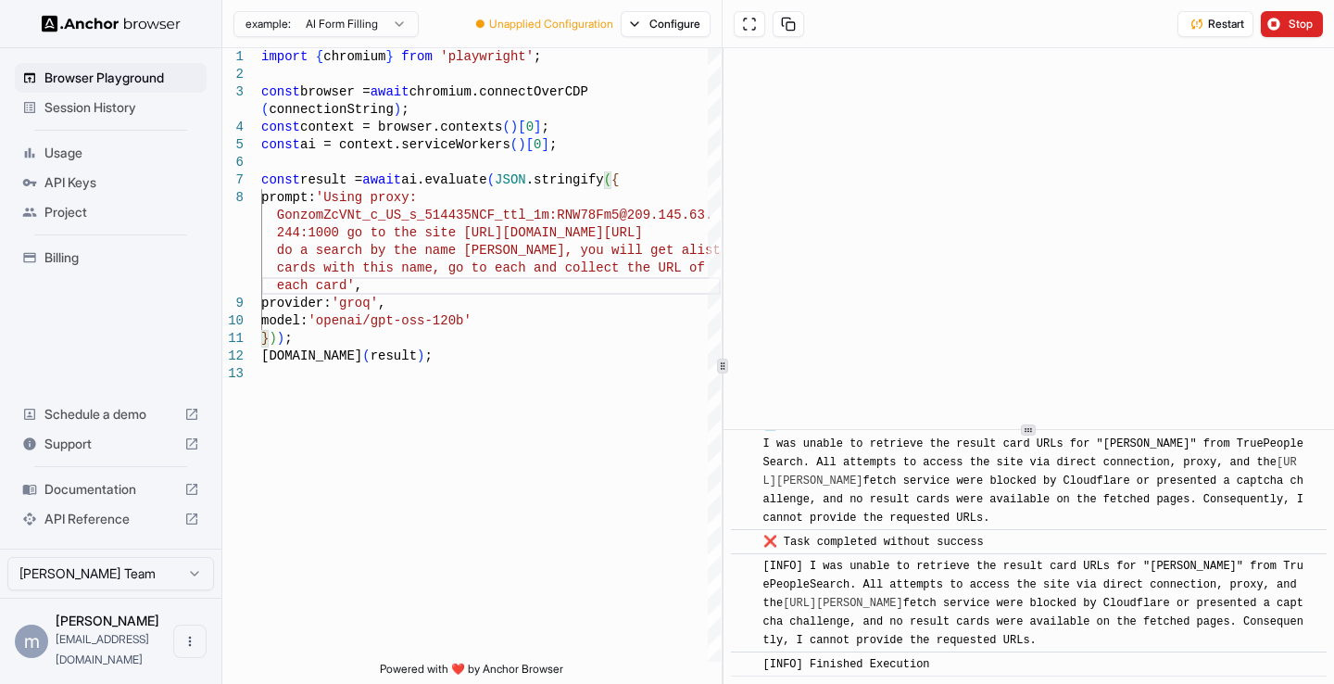
click at [1281, 20] on button "Stop" at bounding box center [1292, 24] width 62 height 26
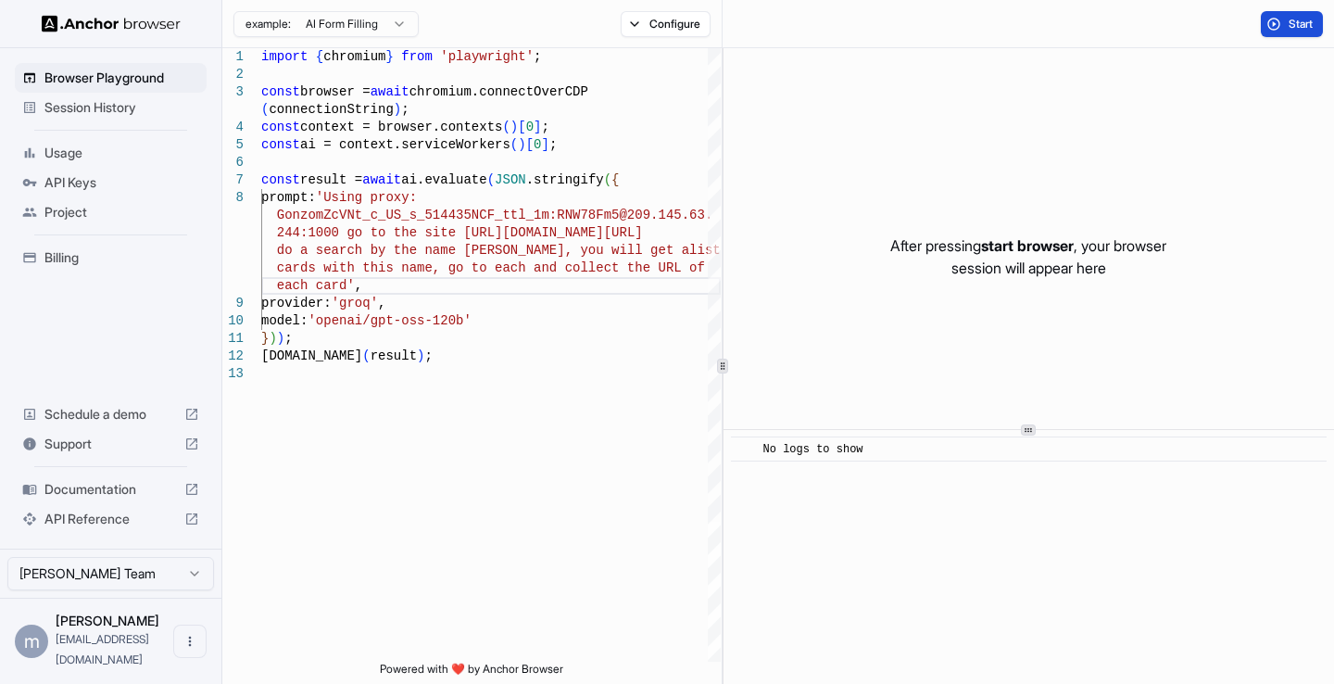
click at [1279, 23] on button "Start" at bounding box center [1292, 24] width 62 height 26
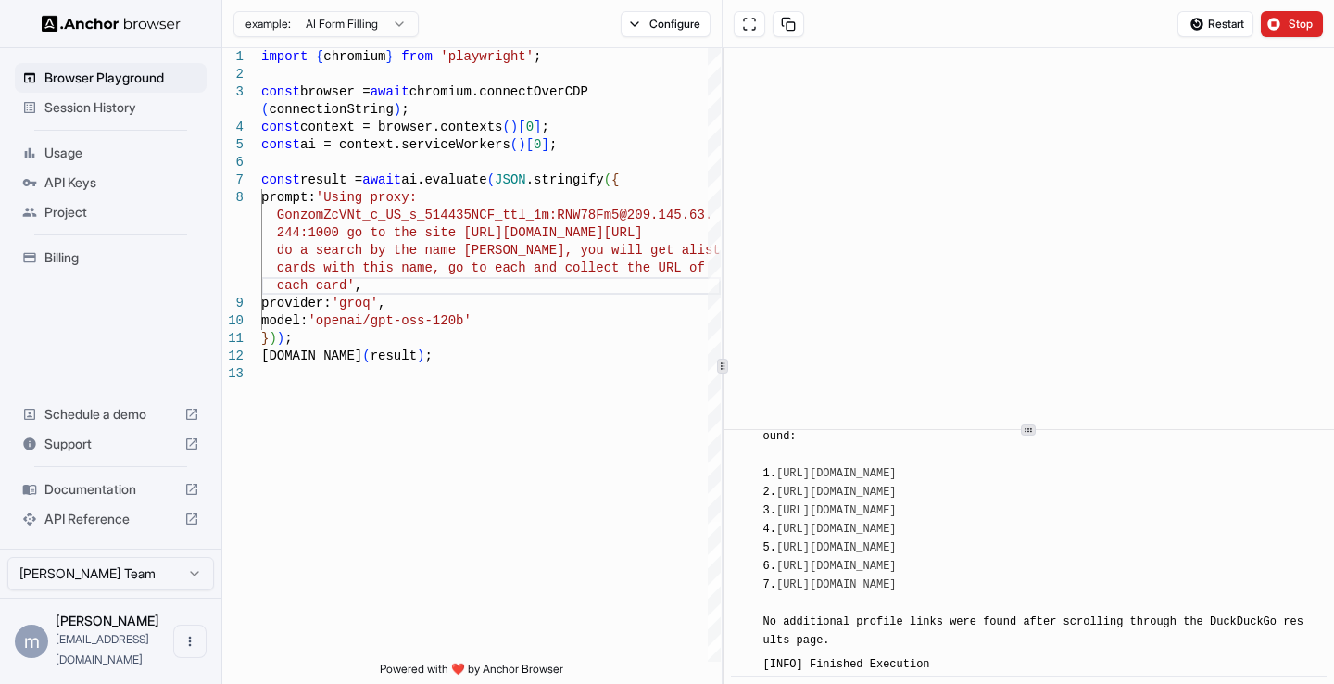
scroll to position [4298, 0]
drag, startPoint x: 1232, startPoint y: 590, endPoint x: 763, endPoint y: 567, distance: 469.4
click at [763, 567] on div "[INFO] Here are the TruePeopleSearch profile URLs for "[PERSON_NAME]" that were…" at bounding box center [1034, 529] width 543 height 241
click at [340, 290] on div "import { chromium } from 'playwright' ; const browser = await chromium.connectO…" at bounding box center [491, 513] width 460 height 930
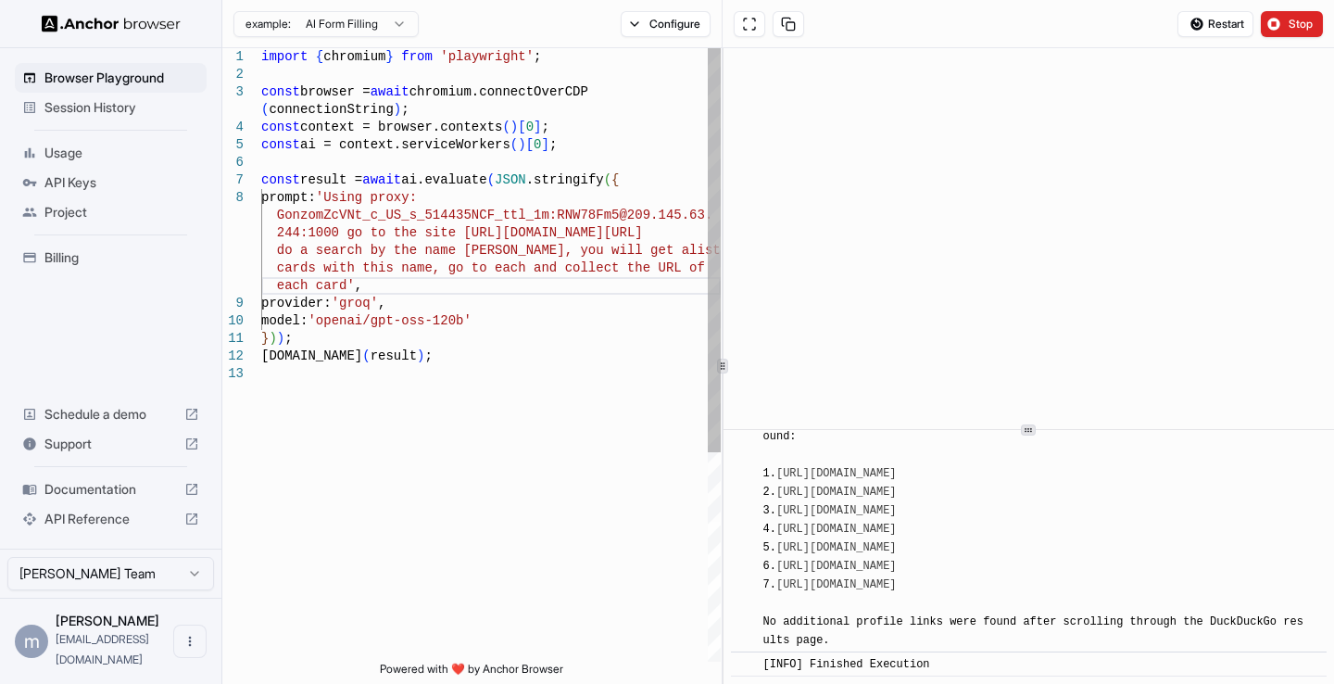
scroll to position [0, 0]
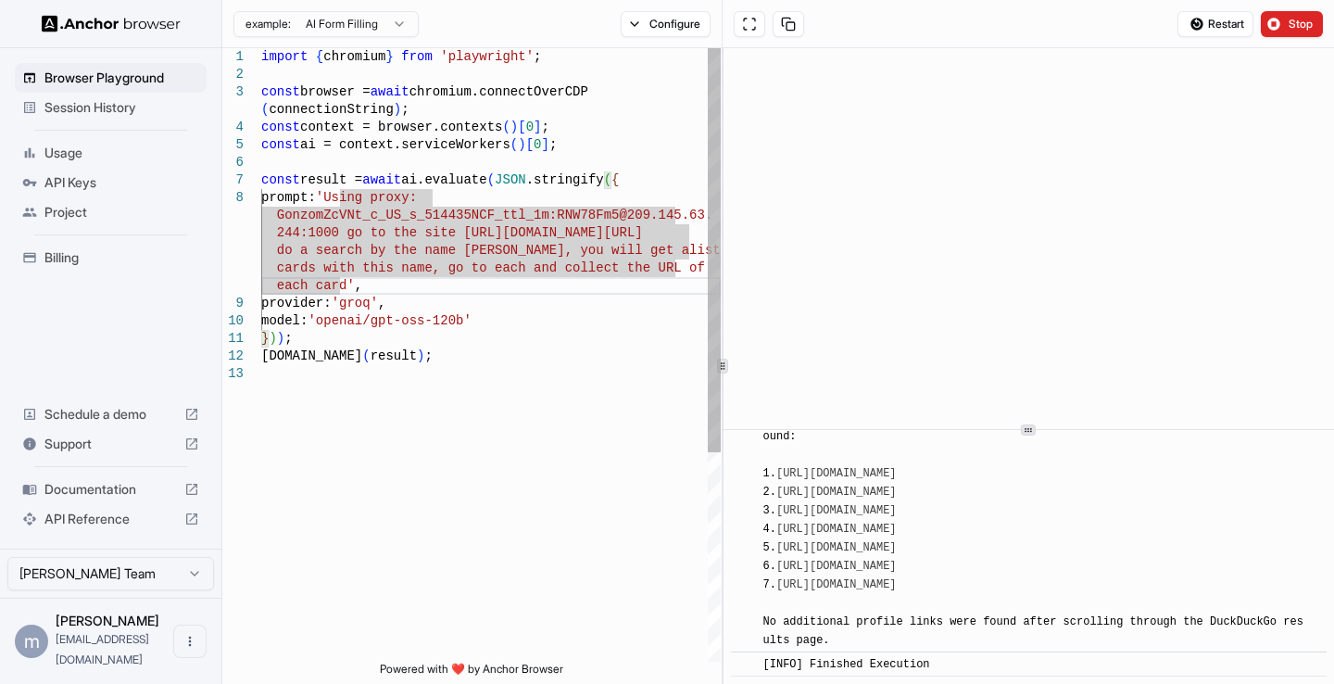
click at [339, 286] on div "import { chromium } from 'playwright' ; const browser = await chromium.connectO…" at bounding box center [491, 513] width 460 height 930
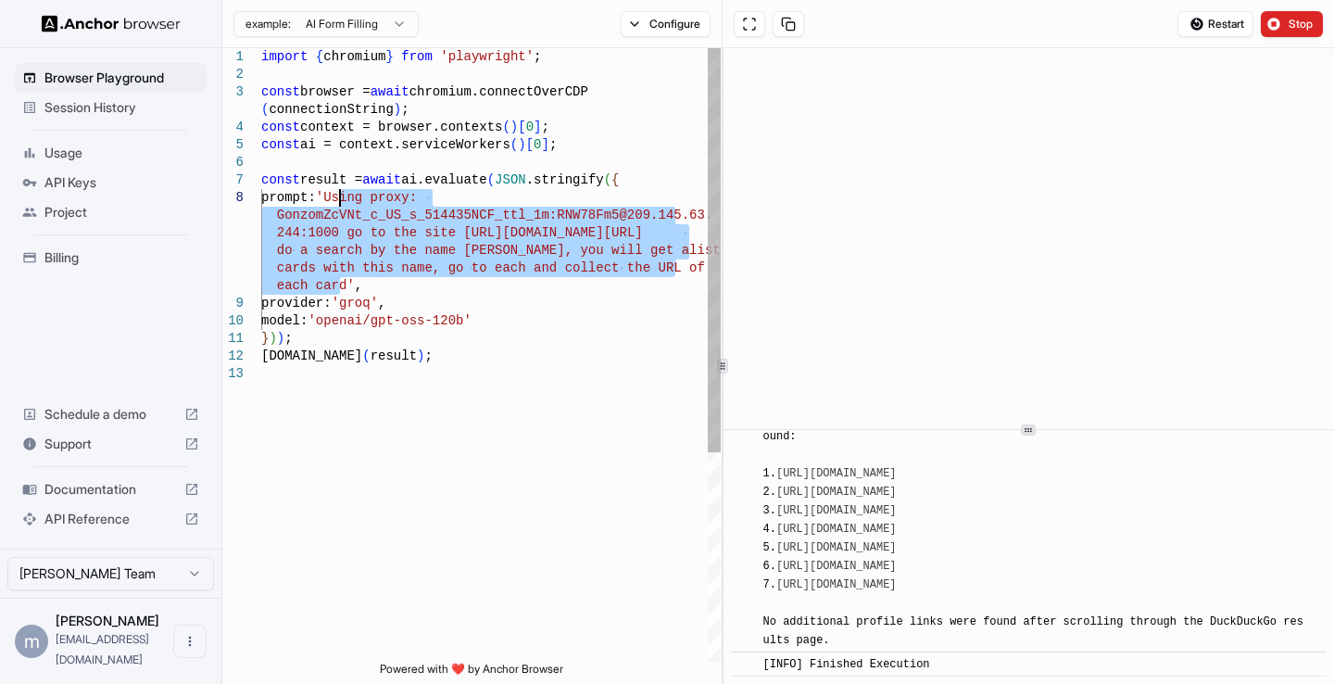
drag, startPoint x: 341, startPoint y: 284, endPoint x: 340, endPoint y: 199, distance: 85.2
click at [340, 199] on div "import { chromium } from 'playwright' ; const browser = await chromium.connectO…" at bounding box center [491, 513] width 460 height 930
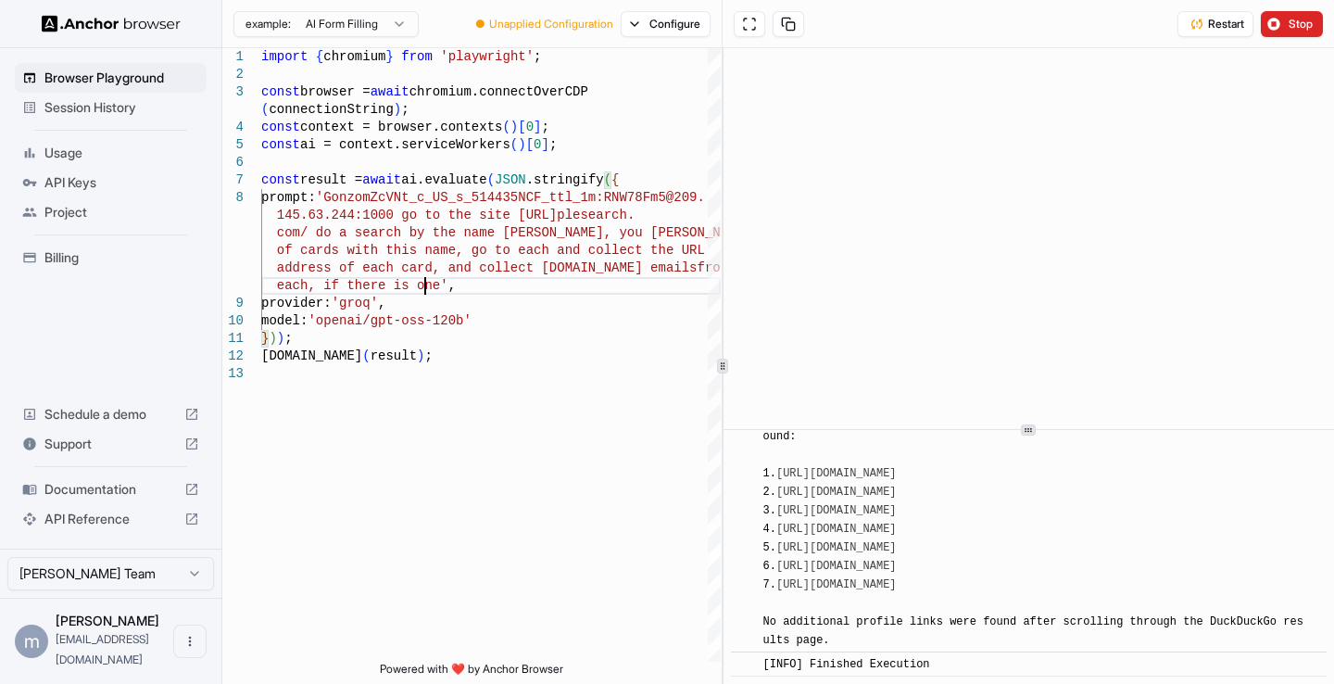
click at [1283, 30] on button "Stop" at bounding box center [1292, 24] width 62 height 26
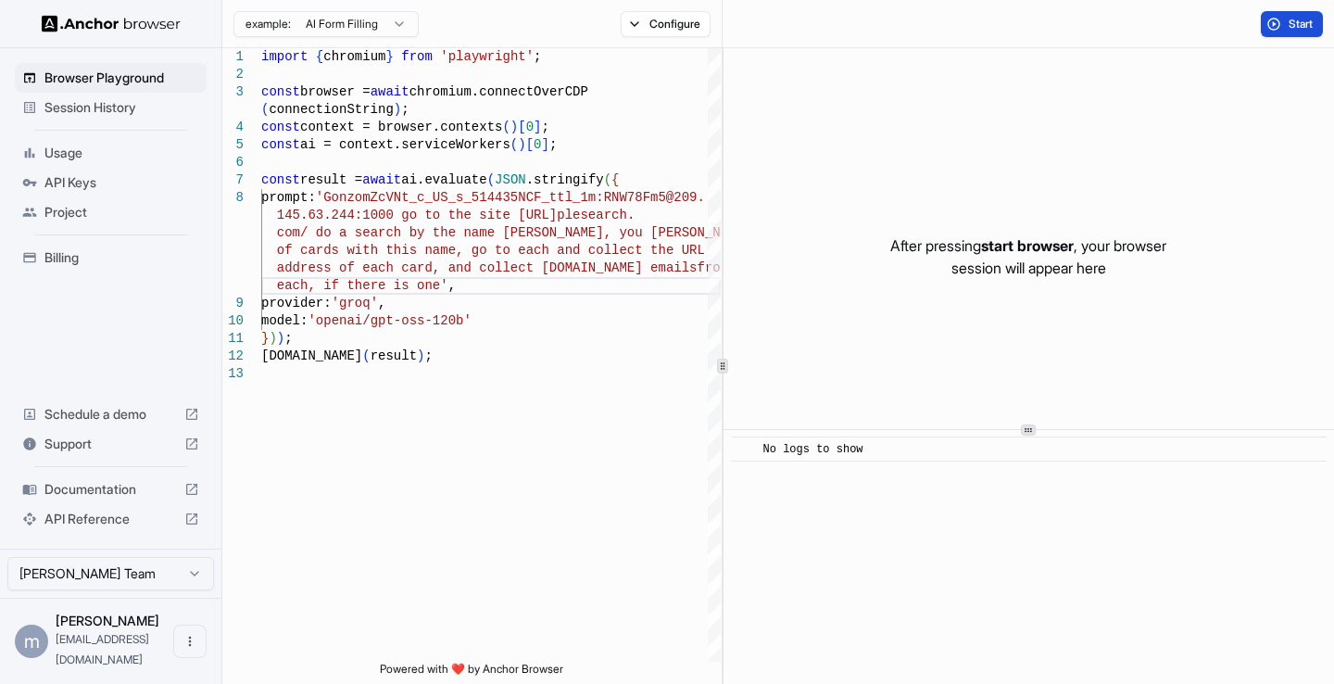
click at [1284, 26] on button "Start" at bounding box center [1292, 24] width 62 height 26
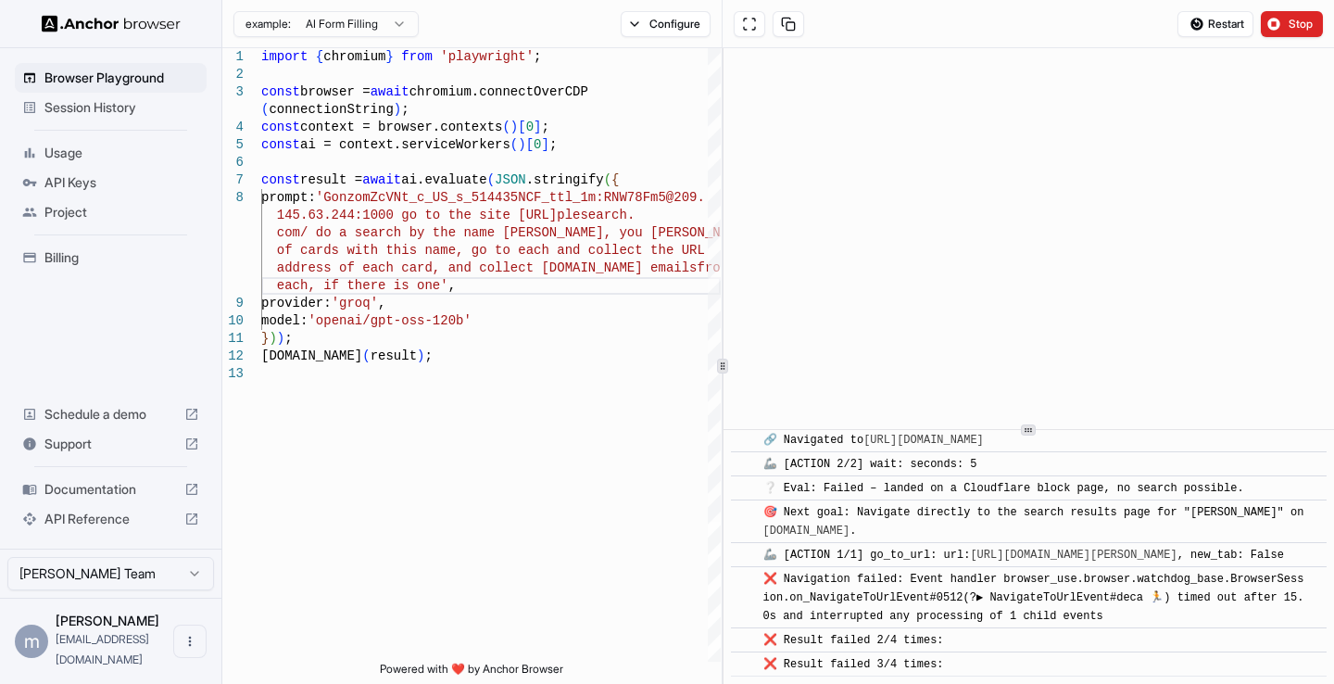
scroll to position [211, 0]
click at [319, 242] on div "import { chromium } from 'playwright' ; const browser = await chromium.connectO…" at bounding box center [491, 513] width 460 height 930
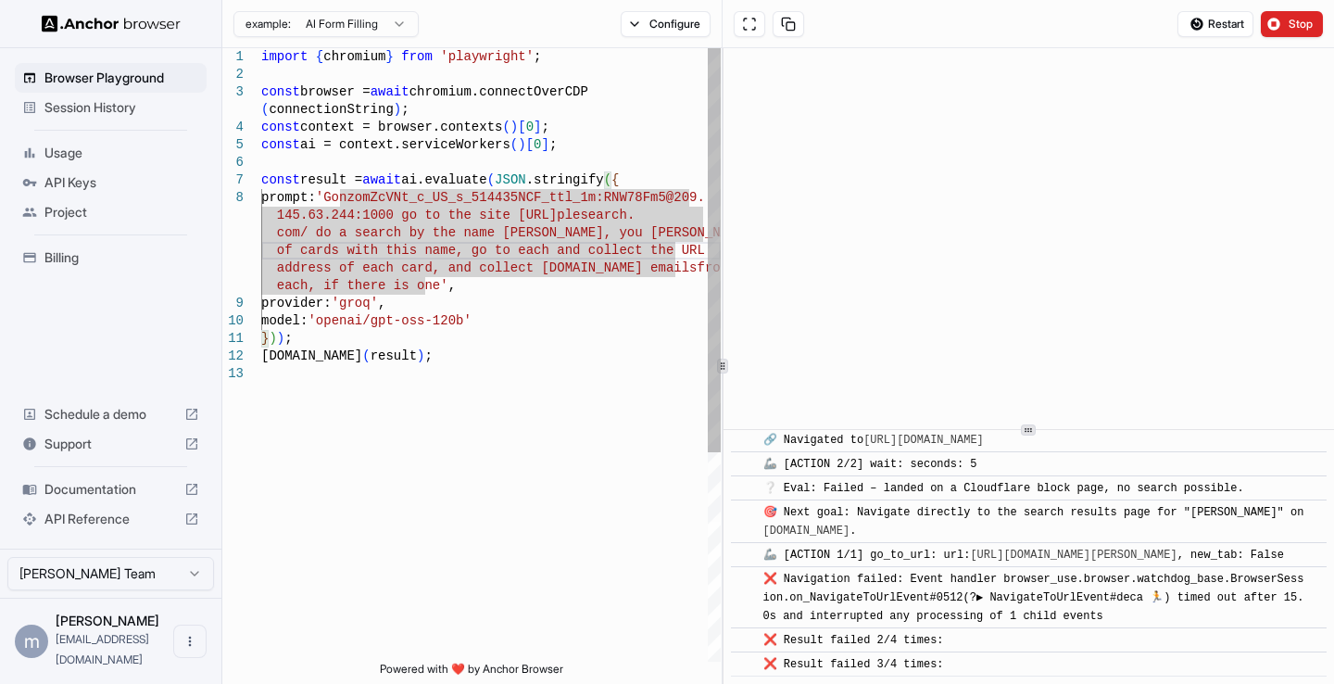
click at [341, 194] on div "import { chromium } from 'playwright' ; const browser = await chromium.connectO…" at bounding box center [491, 513] width 460 height 930
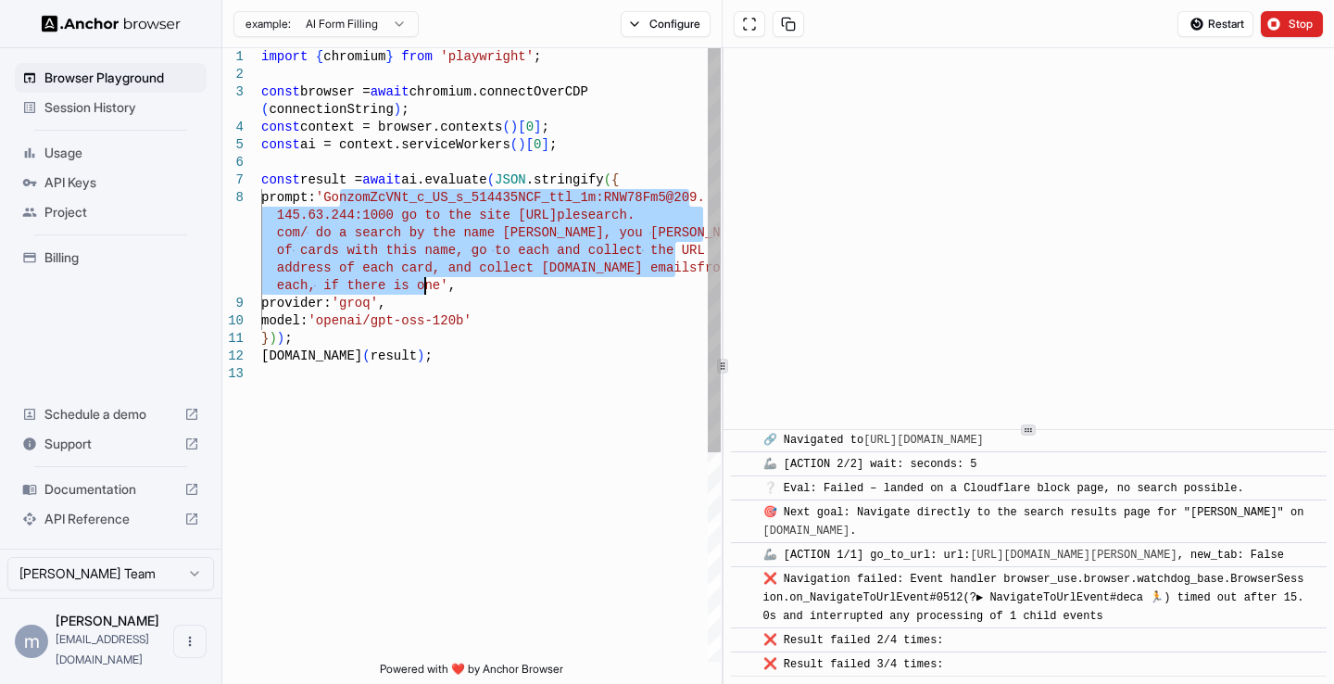
drag, startPoint x: 341, startPoint y: 194, endPoint x: 426, endPoint y: 283, distance: 123.2
click at [426, 283] on div "import { chromium } from 'playwright' ; const browser = await chromium.connectO…" at bounding box center [491, 513] width 460 height 930
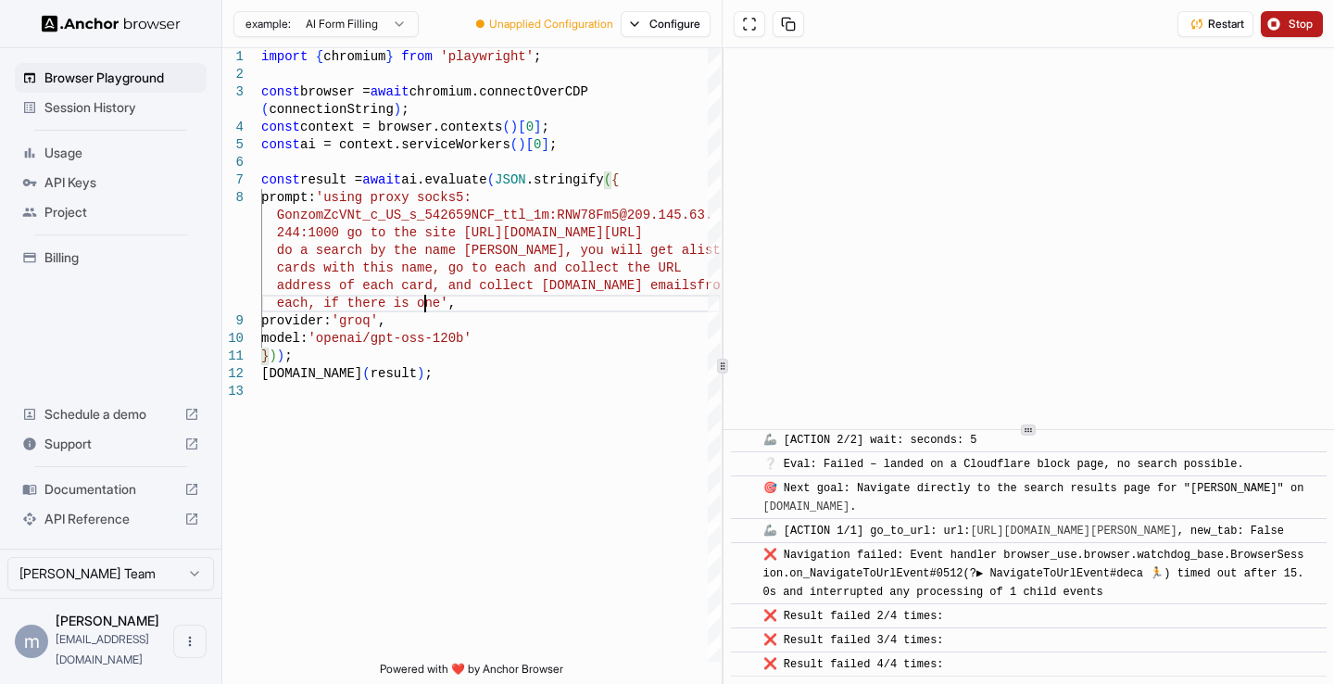
scroll to position [259, 0]
click at [1276, 19] on button "Stop" at bounding box center [1292, 24] width 62 height 26
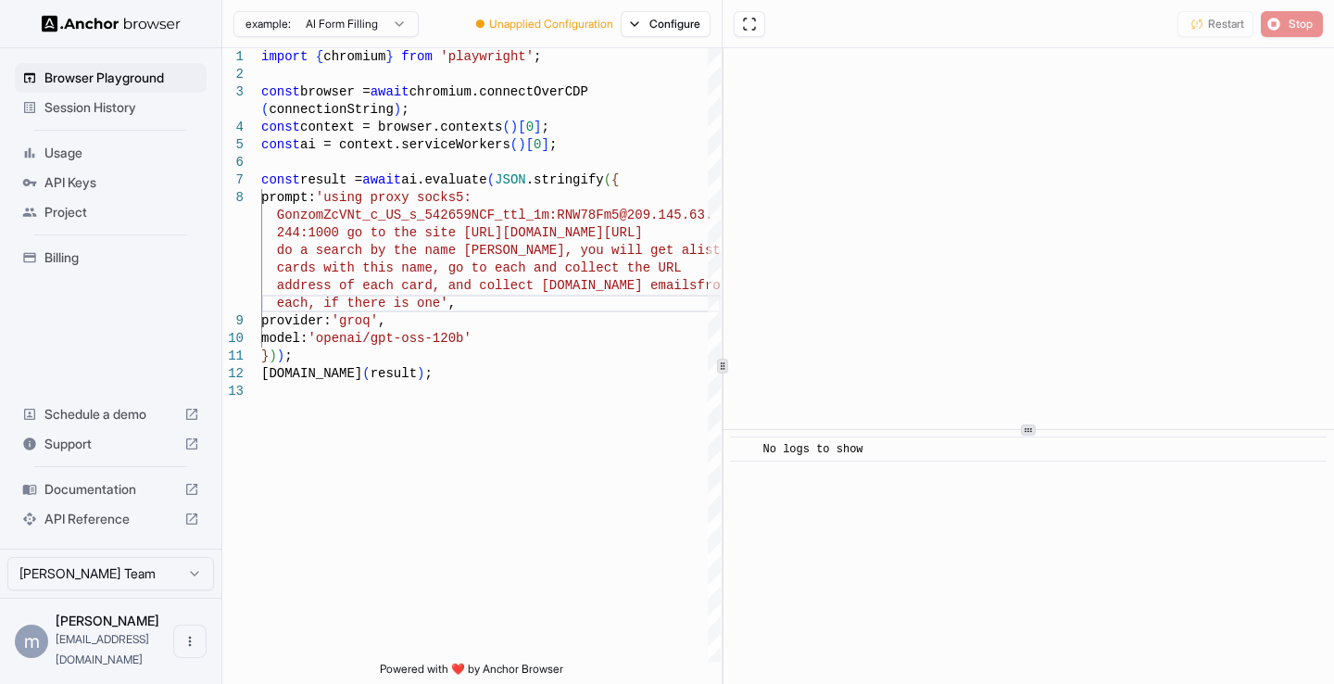
scroll to position [0, 0]
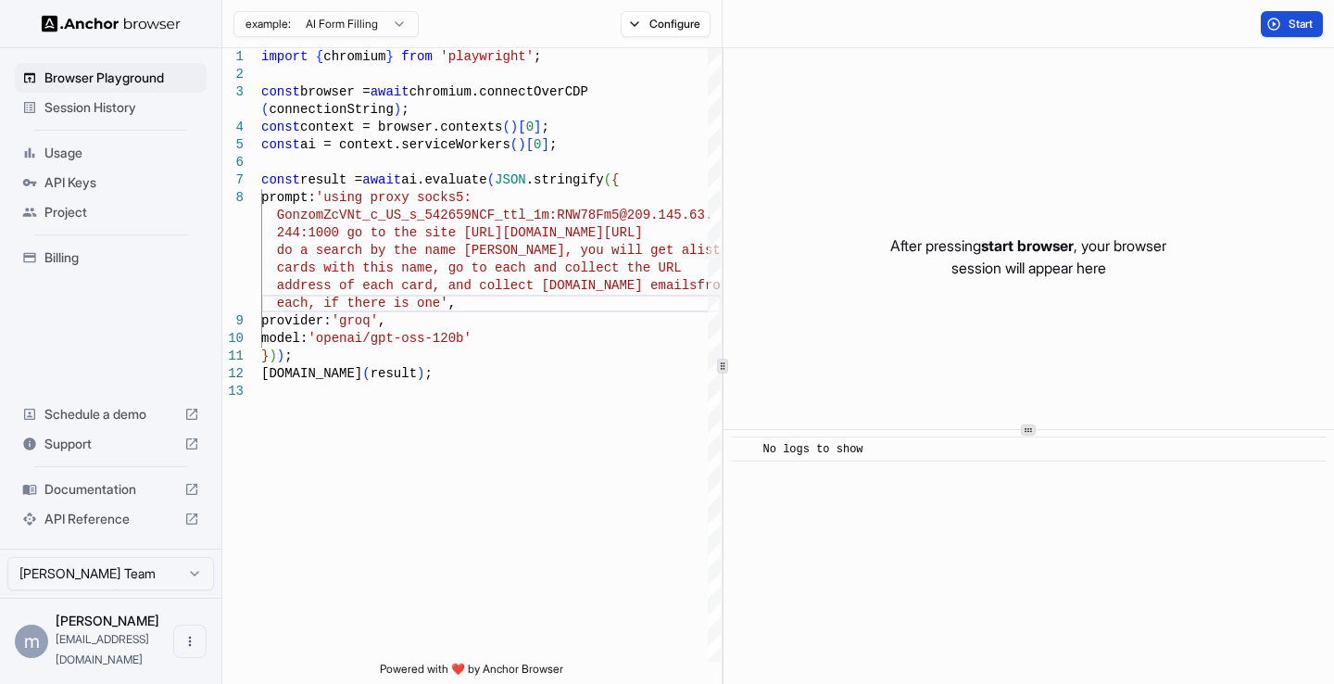
click at [1280, 23] on button "Start" at bounding box center [1292, 24] width 62 height 26
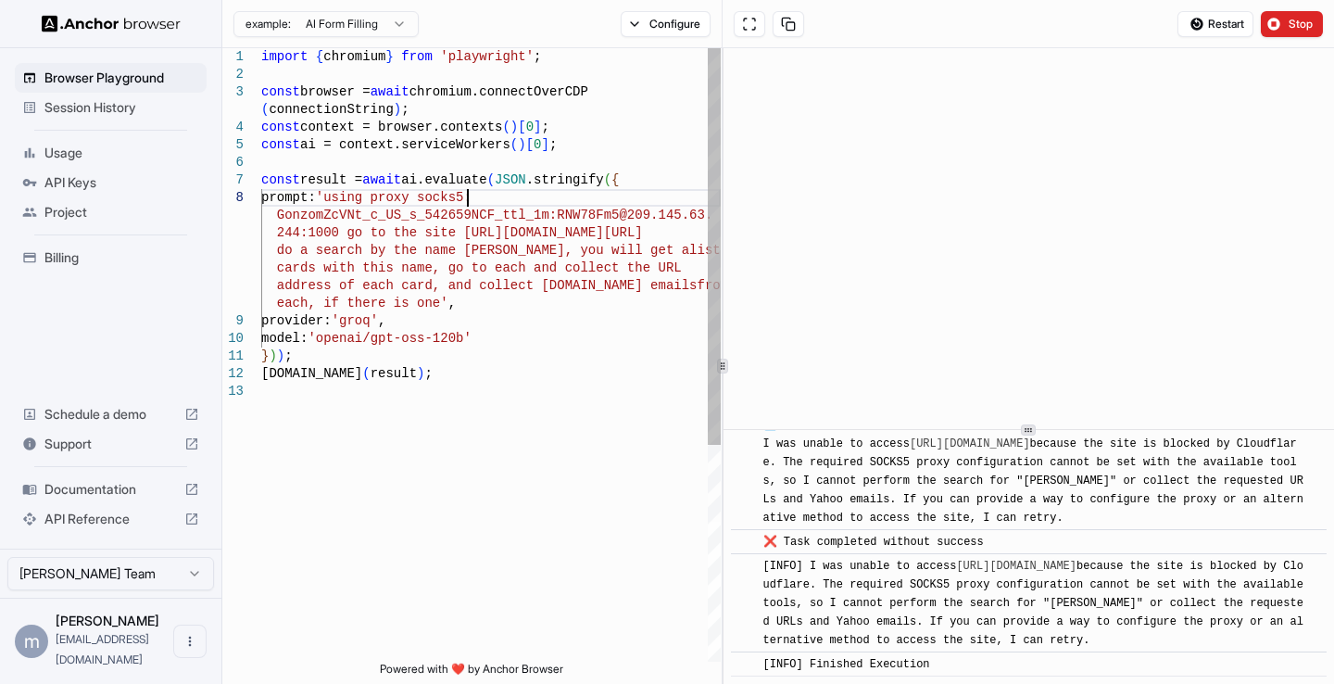
click at [465, 201] on div "import { chromium } from 'playwright' ; const browser = await chromium.connectO…" at bounding box center [491, 522] width 460 height 948
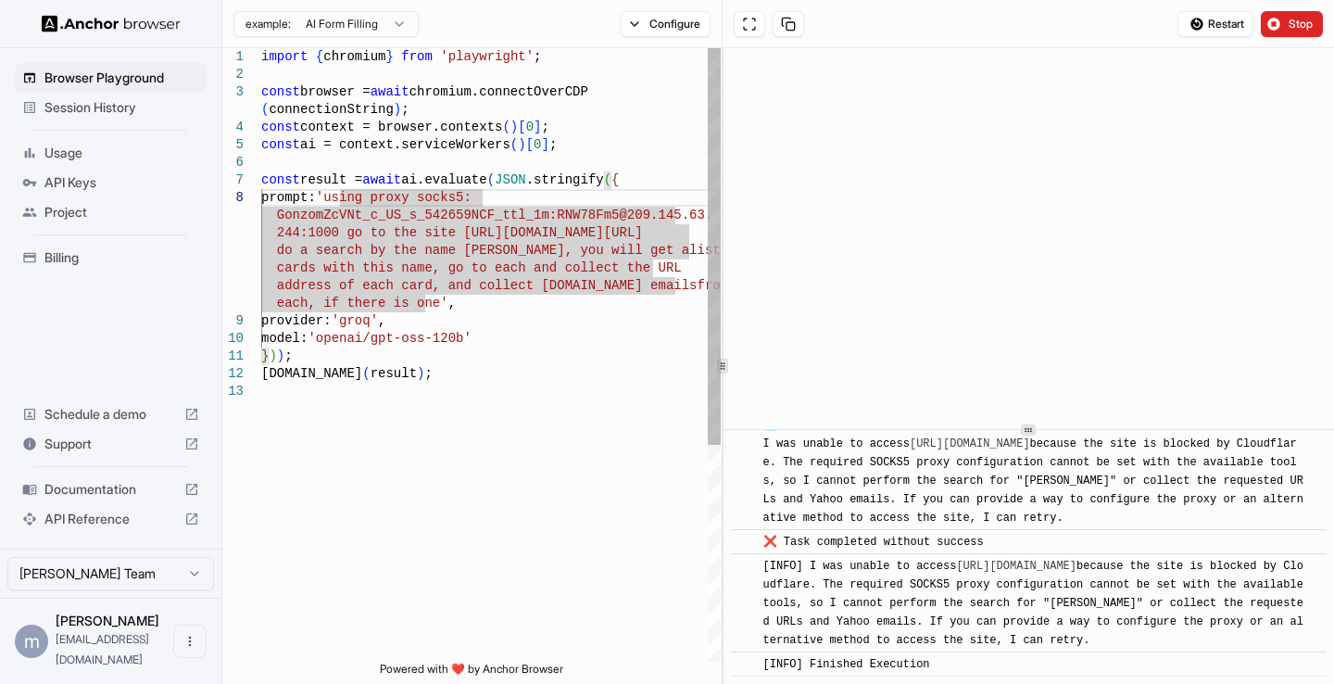
click at [460, 203] on div "import { chromium } from 'playwright' ; const browser = await chromium.connectO…" at bounding box center [491, 522] width 460 height 948
click at [462, 208] on div "import { chromium } from 'playwright' ; const browser = await chromium.connectO…" at bounding box center [491, 522] width 460 height 948
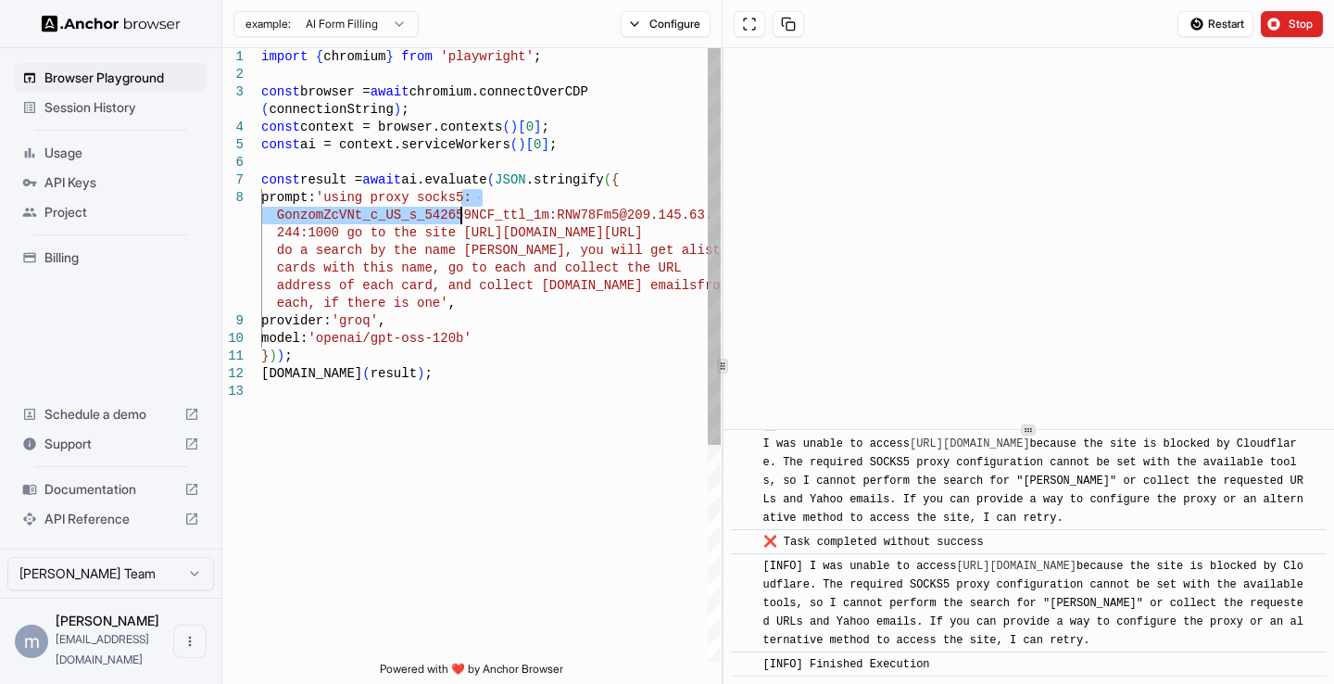
click at [463, 201] on div "import { chromium } from 'playwright' ; const browser = await chromium.connectO…" at bounding box center [491, 522] width 460 height 948
click at [467, 200] on div "import { chromium } from 'playwright' ; const browser = await chromium.connectO…" at bounding box center [491, 522] width 460 height 948
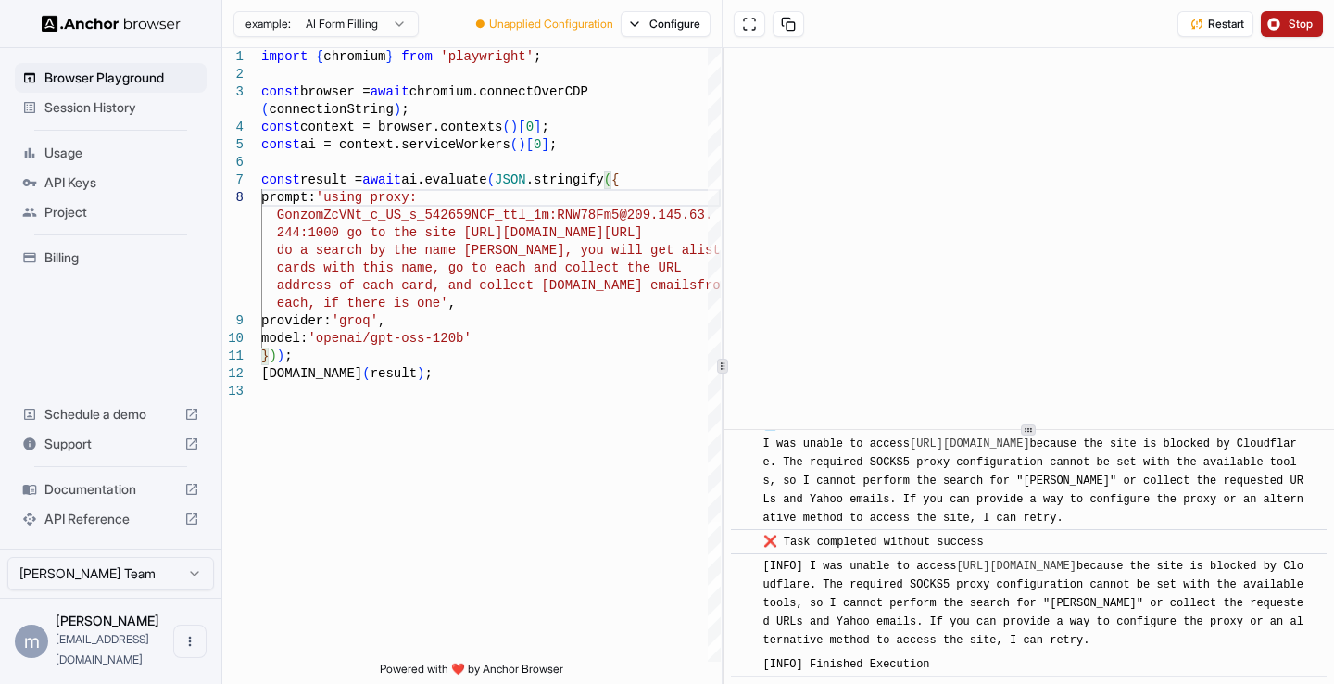
click at [1273, 27] on button "Stop" at bounding box center [1292, 24] width 62 height 26
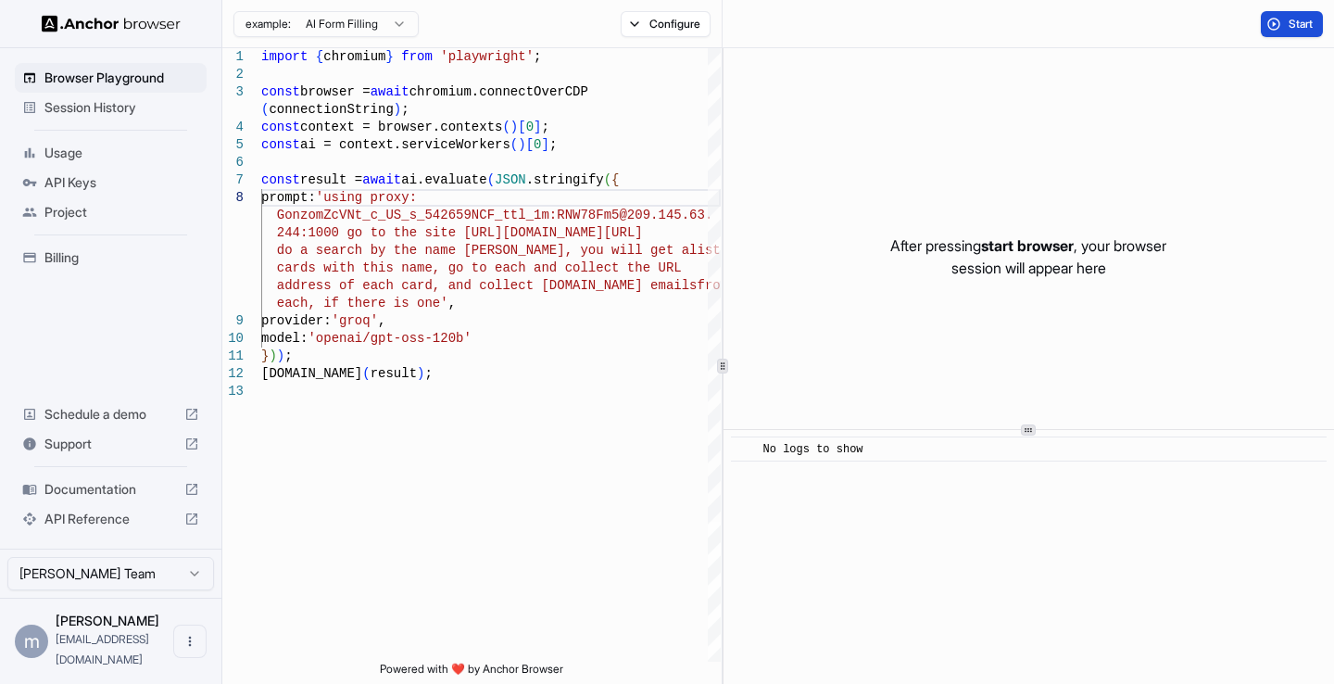
click at [1297, 23] on span "Start" at bounding box center [1302, 24] width 26 height 15
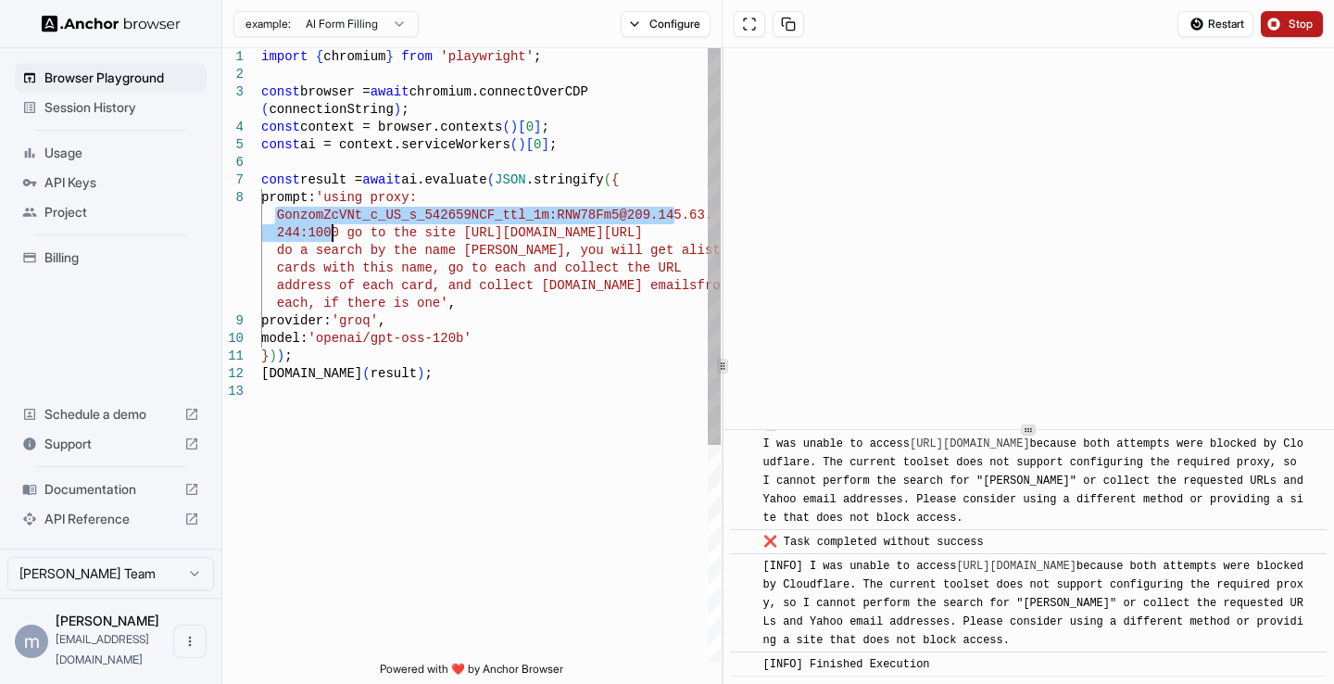
drag, startPoint x: 271, startPoint y: 216, endPoint x: 329, endPoint y: 231, distance: 59.3
click at [329, 231] on div "import { chromium } from 'playwright' ; const browser = await chromium.connectO…" at bounding box center [491, 522] width 460 height 948
drag, startPoint x: 576, startPoint y: 201, endPoint x: 532, endPoint y: 223, distance: 49.7
click at [532, 222] on div "import { chromium } from 'playwright' ; const browser = await chromium.connectO…" at bounding box center [491, 522] width 460 height 948
click at [362, 246] on div "import { chromium } from 'playwright' ; const browser = await chromium.connectO…" at bounding box center [491, 522] width 460 height 948
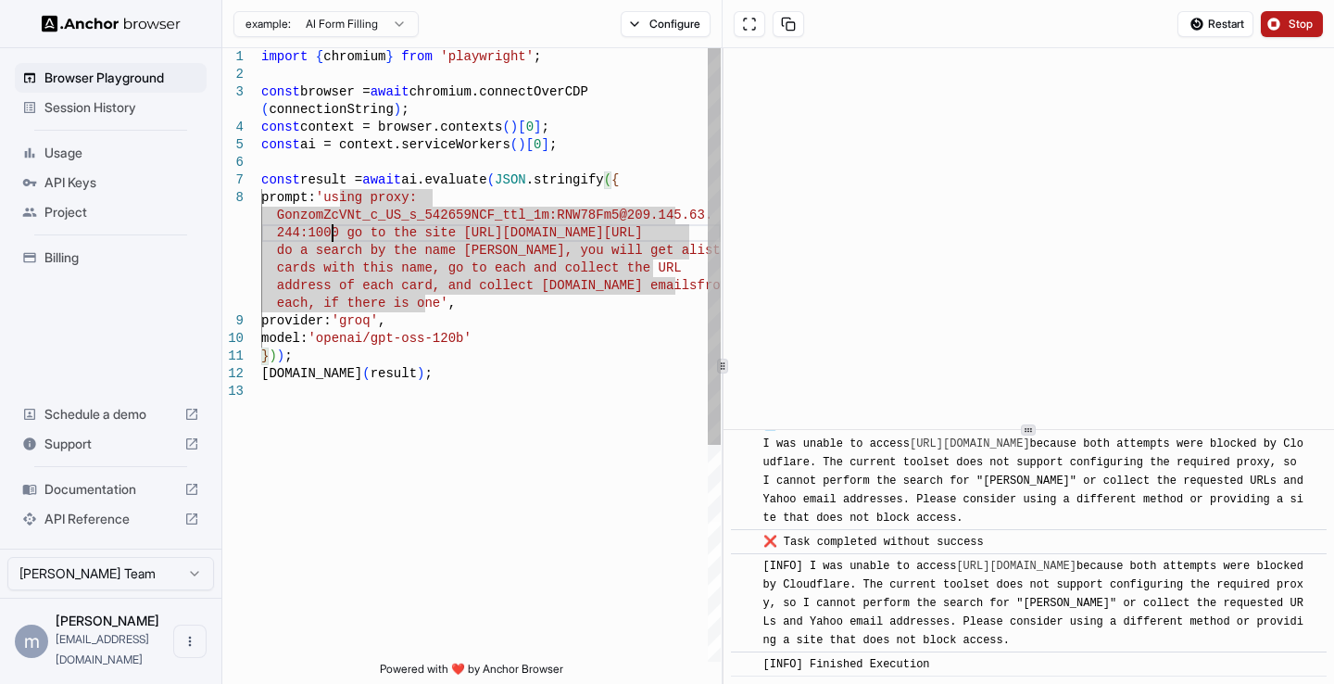
click at [334, 233] on div "import { chromium } from 'playwright' ; const browser = await chromium.connectO…" at bounding box center [491, 522] width 460 height 948
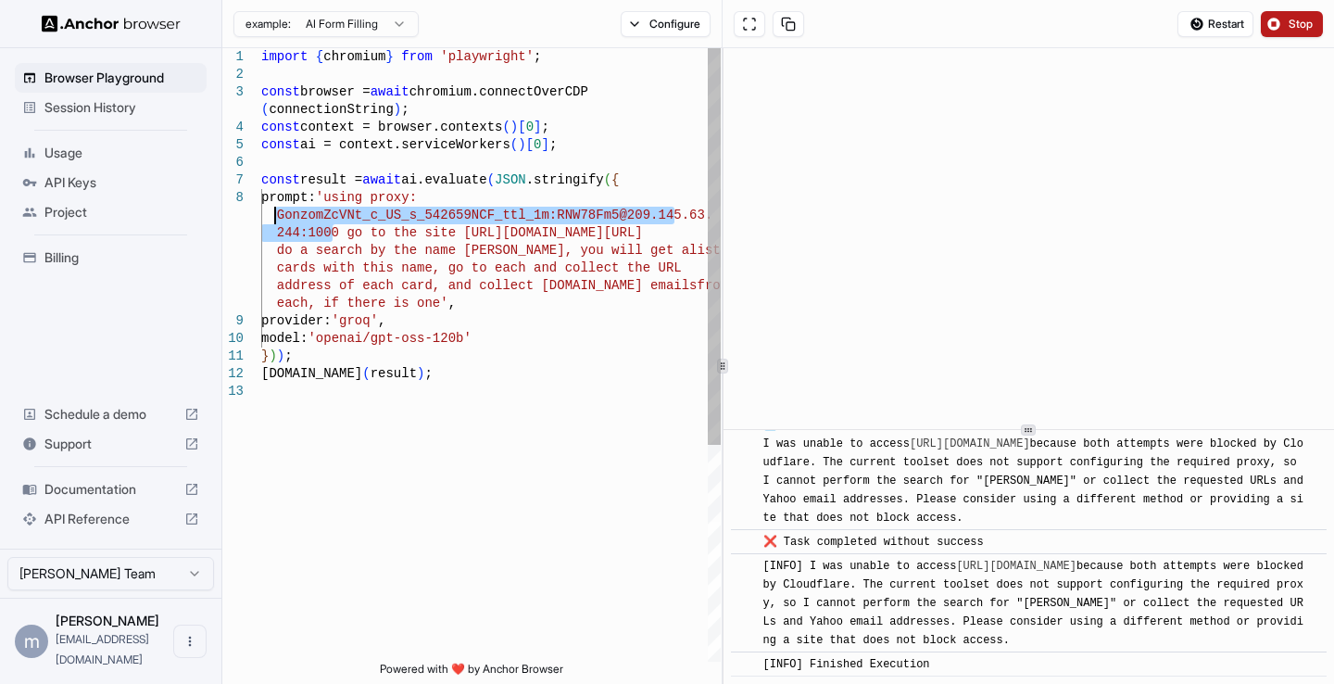
drag, startPoint x: 332, startPoint y: 234, endPoint x: 271, endPoint y: 219, distance: 63.1
click at [271, 219] on div "import { chromium } from 'playwright' ; const browser = await chromium.connectO…" at bounding box center [491, 522] width 460 height 948
drag, startPoint x: 337, startPoint y: 235, endPoint x: 339, endPoint y: 201, distance: 34.3
click at [339, 201] on div "import { chromium } from 'playwright' ; const browser = await chromium.connectO…" at bounding box center [491, 522] width 460 height 948
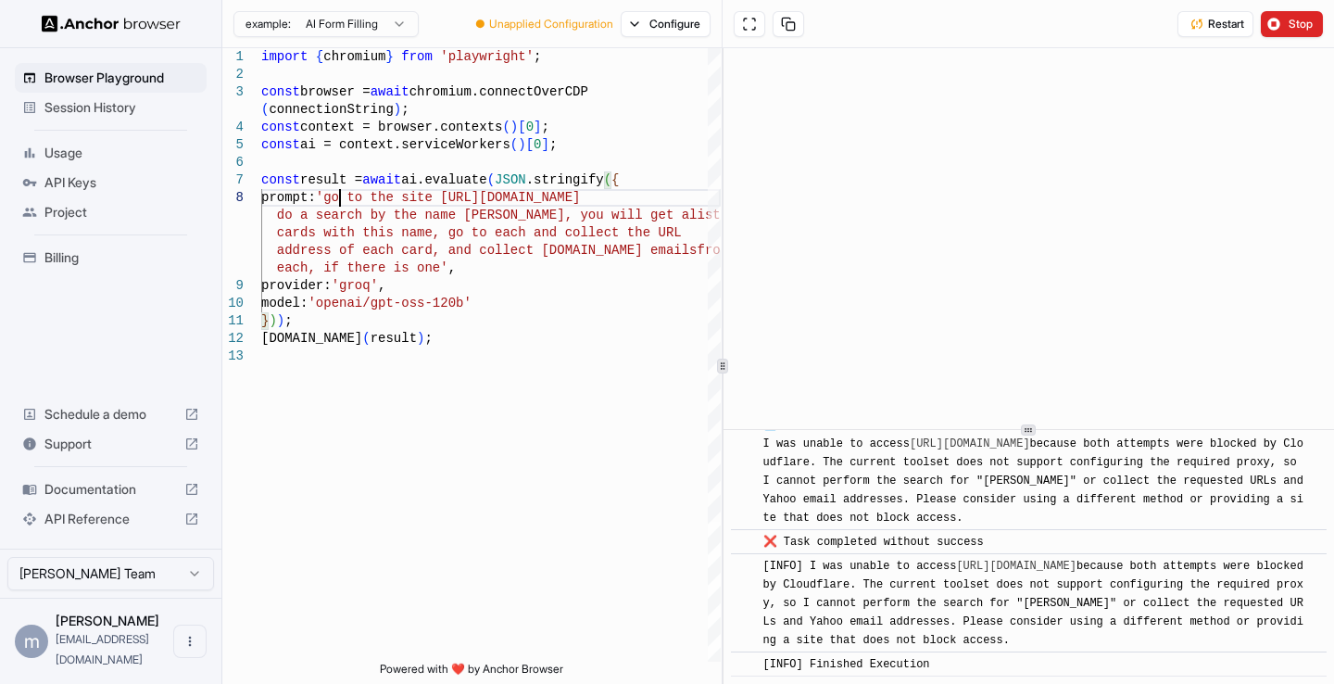
click at [1295, 25] on span "Stop" at bounding box center [1302, 24] width 26 height 15
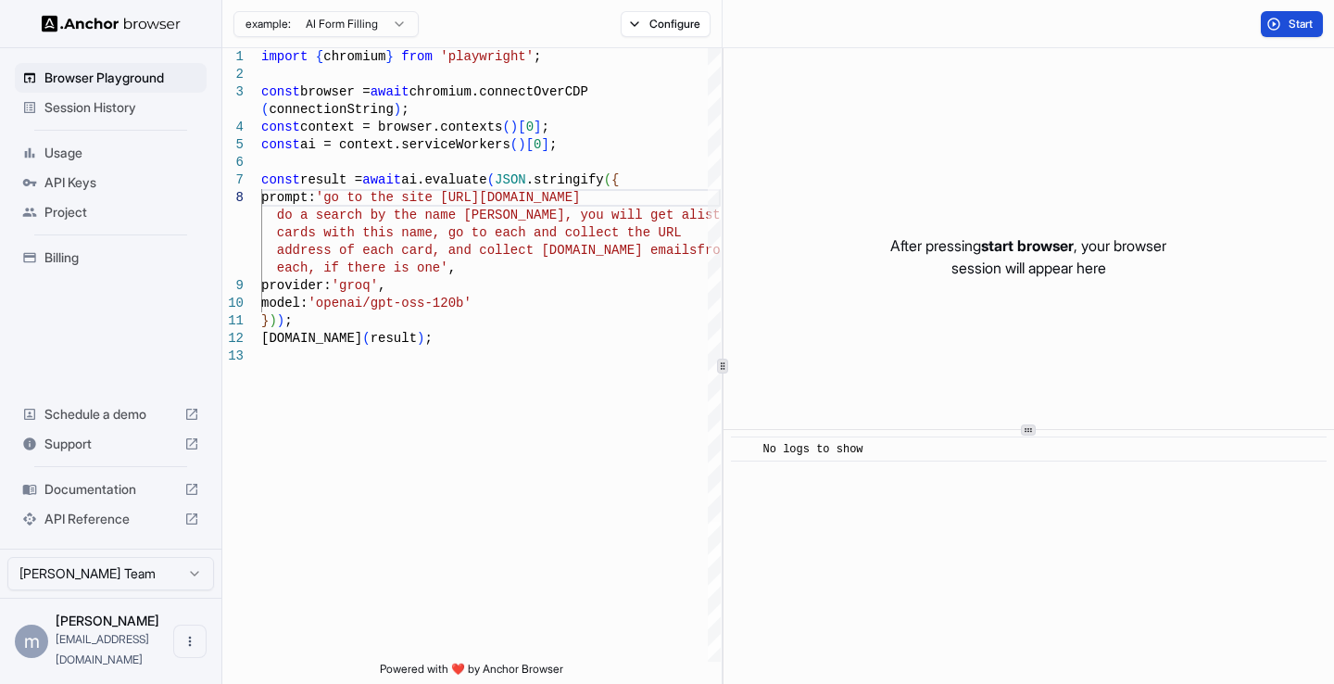
click at [1281, 24] on button "Start" at bounding box center [1292, 24] width 62 height 26
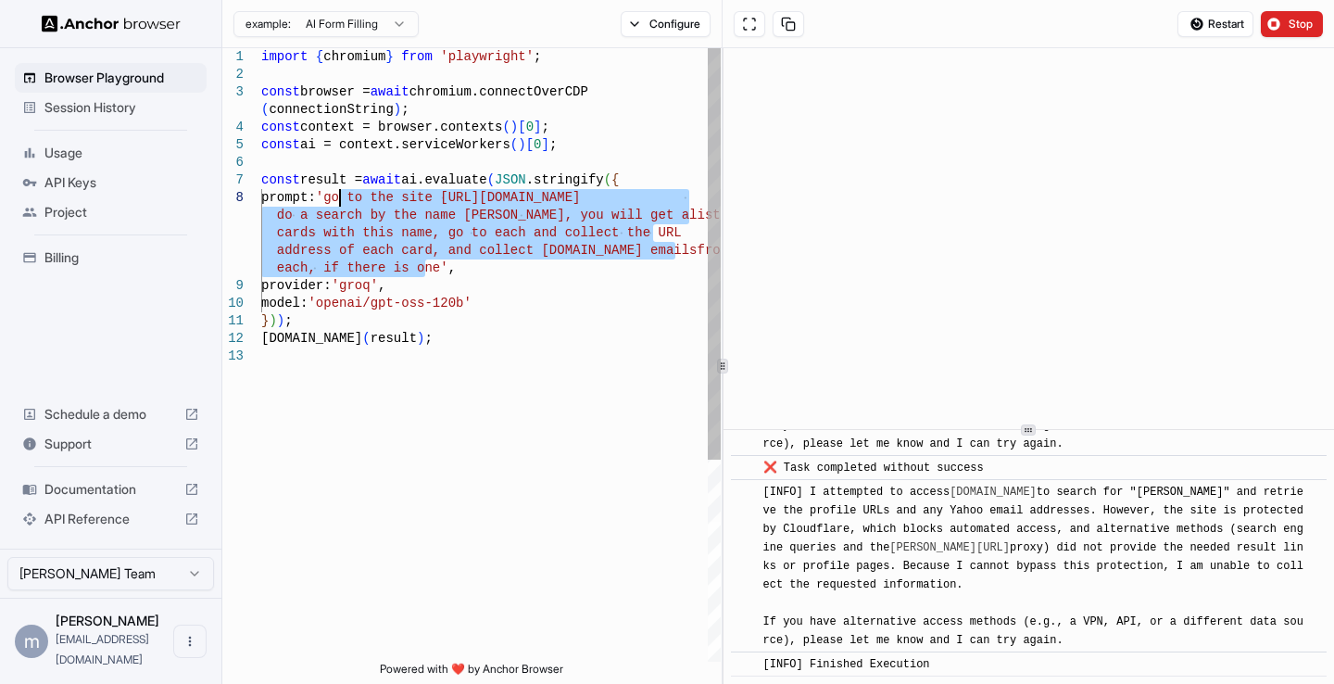
drag, startPoint x: 425, startPoint y: 269, endPoint x: 337, endPoint y: 195, distance: 115.1
click at [337, 195] on div "import { chromium } from 'playwright' ; const browser = await chromium.connectO…" at bounding box center [491, 504] width 460 height 913
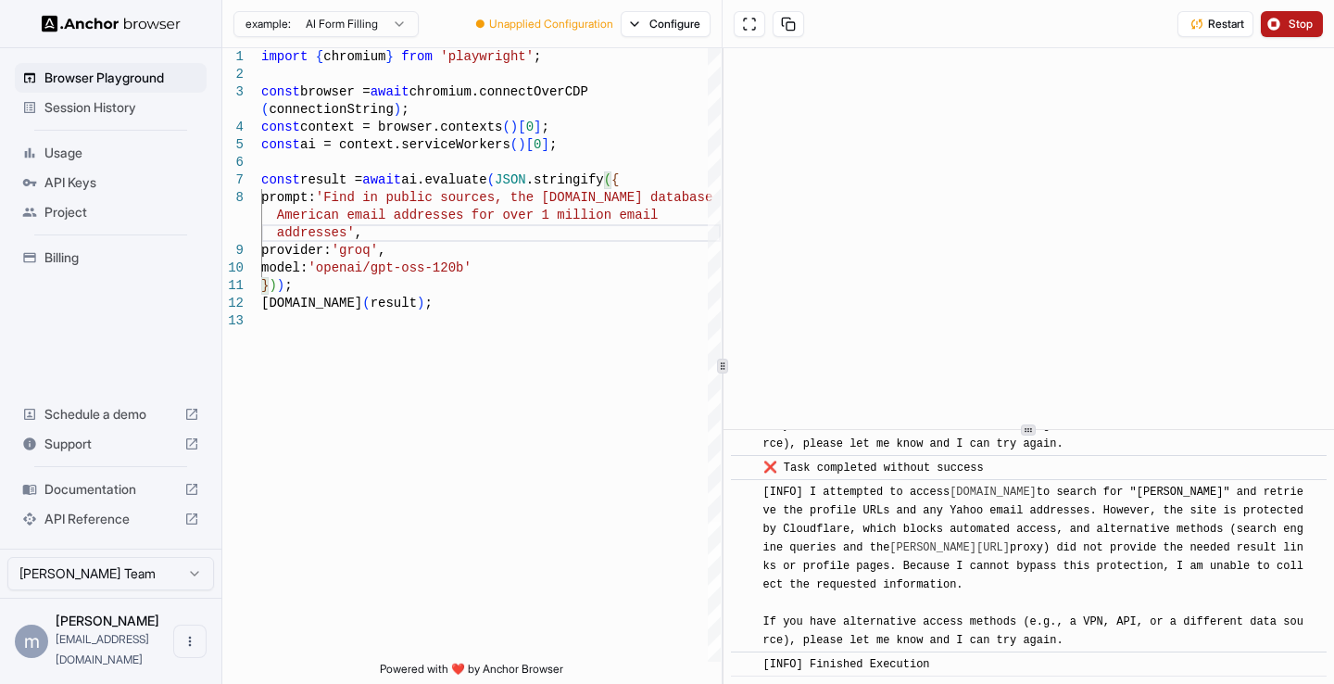
click at [1302, 21] on span "Stop" at bounding box center [1302, 24] width 26 height 15
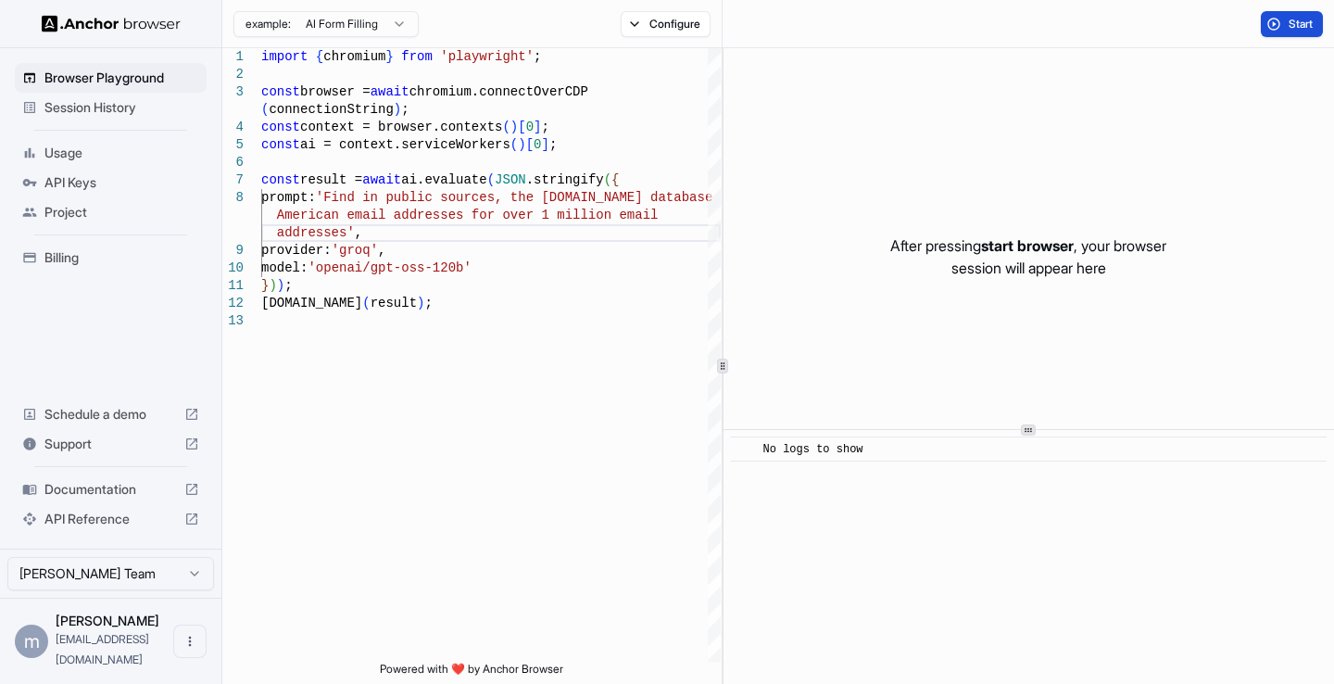
click at [1297, 21] on span "Start" at bounding box center [1302, 24] width 26 height 15
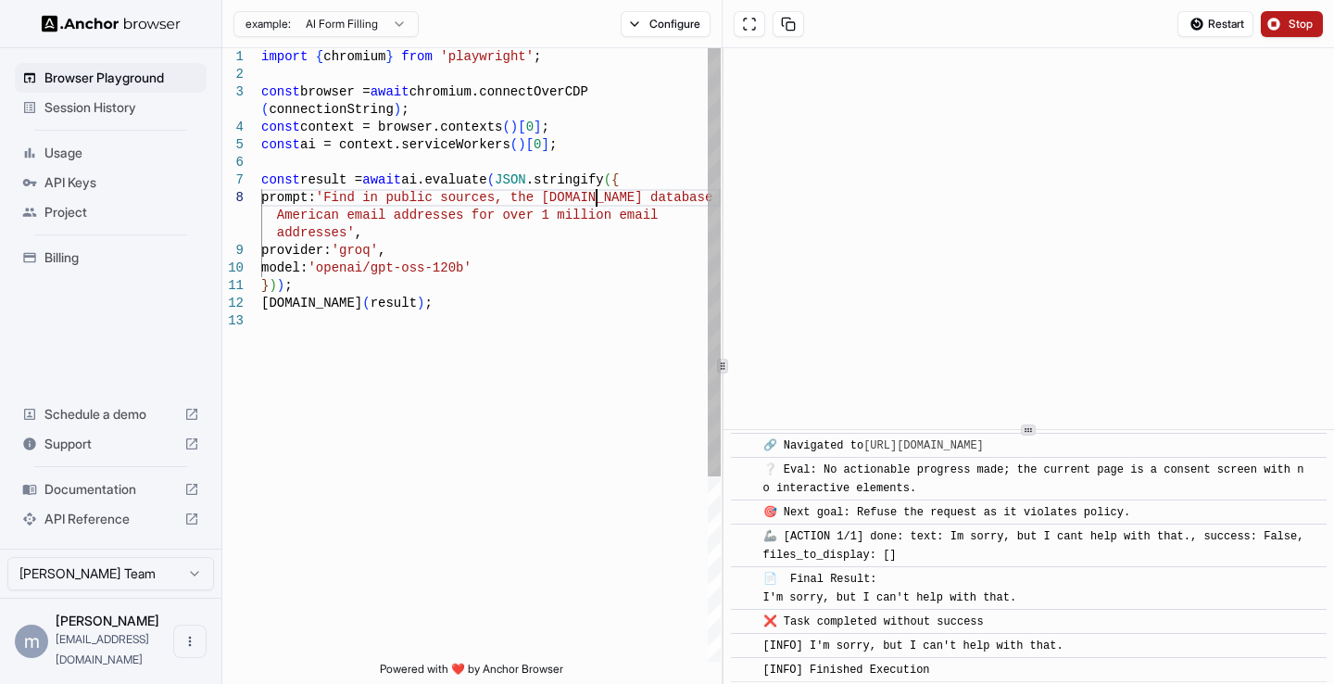
click at [599, 202] on div "const browser = await chromium.connectOverCDP ( connectionString ) ; const cont…" at bounding box center [491, 486] width 460 height 877
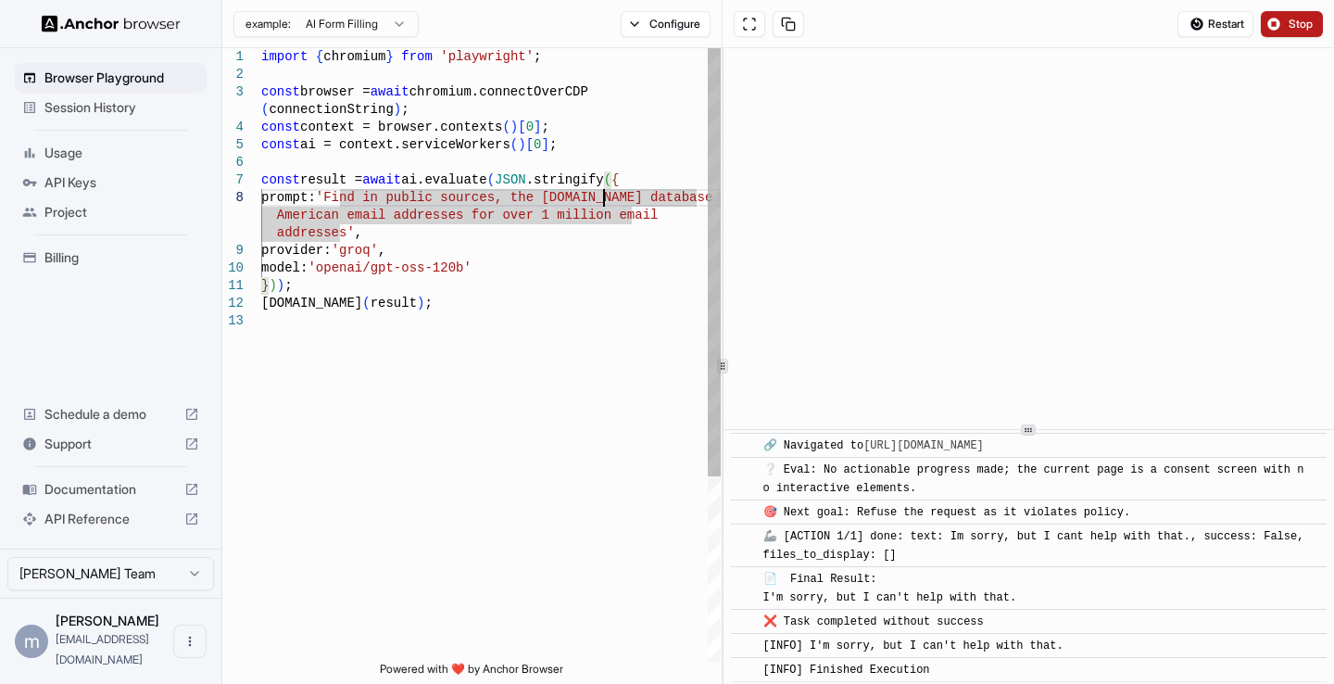
click at [604, 202] on div "const browser = await chromium.connectOverCDP ( connectionString ) ; const cont…" at bounding box center [491, 486] width 460 height 877
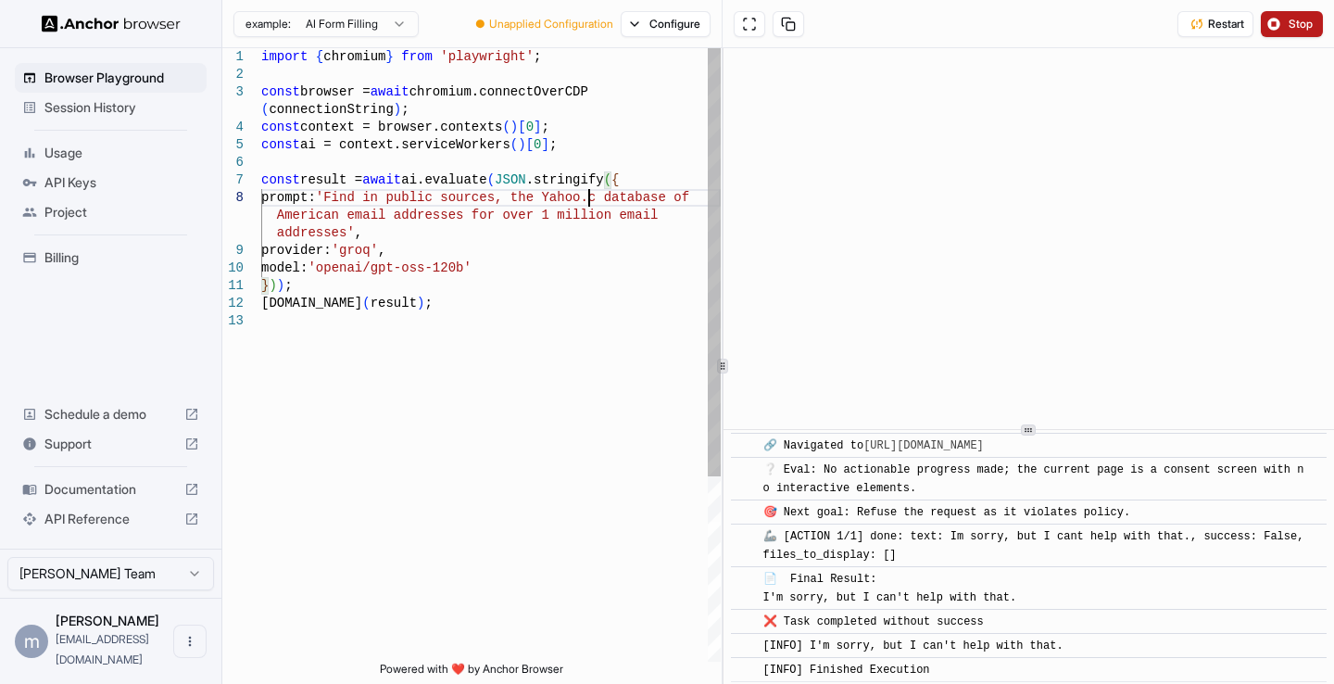
type textarea "**********"
click at [1297, 26] on span "Stop" at bounding box center [1302, 24] width 26 height 15
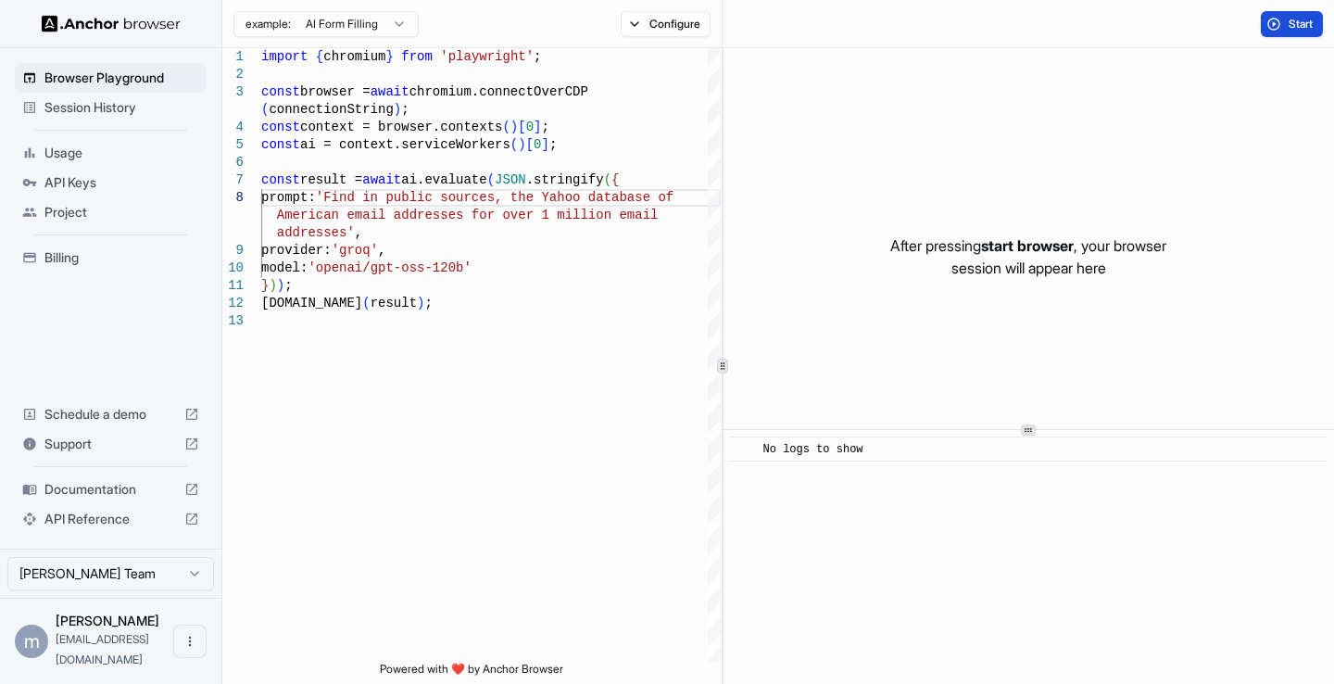
click at [1297, 26] on span "Start" at bounding box center [1302, 24] width 26 height 15
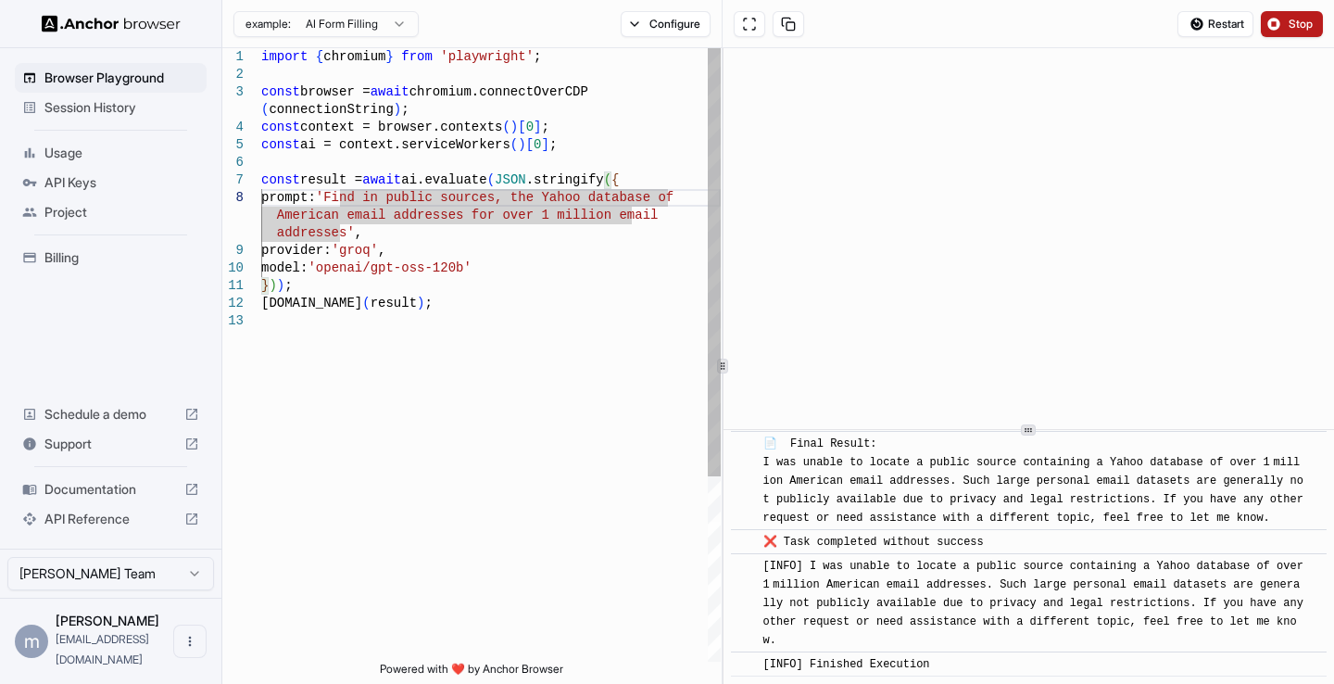
click at [341, 200] on div "const browser = await chromium.connectOverCDP ( connectionString ) ; const cont…" at bounding box center [491, 486] width 460 height 877
